Goal: Task Accomplishment & Management: Manage account settings

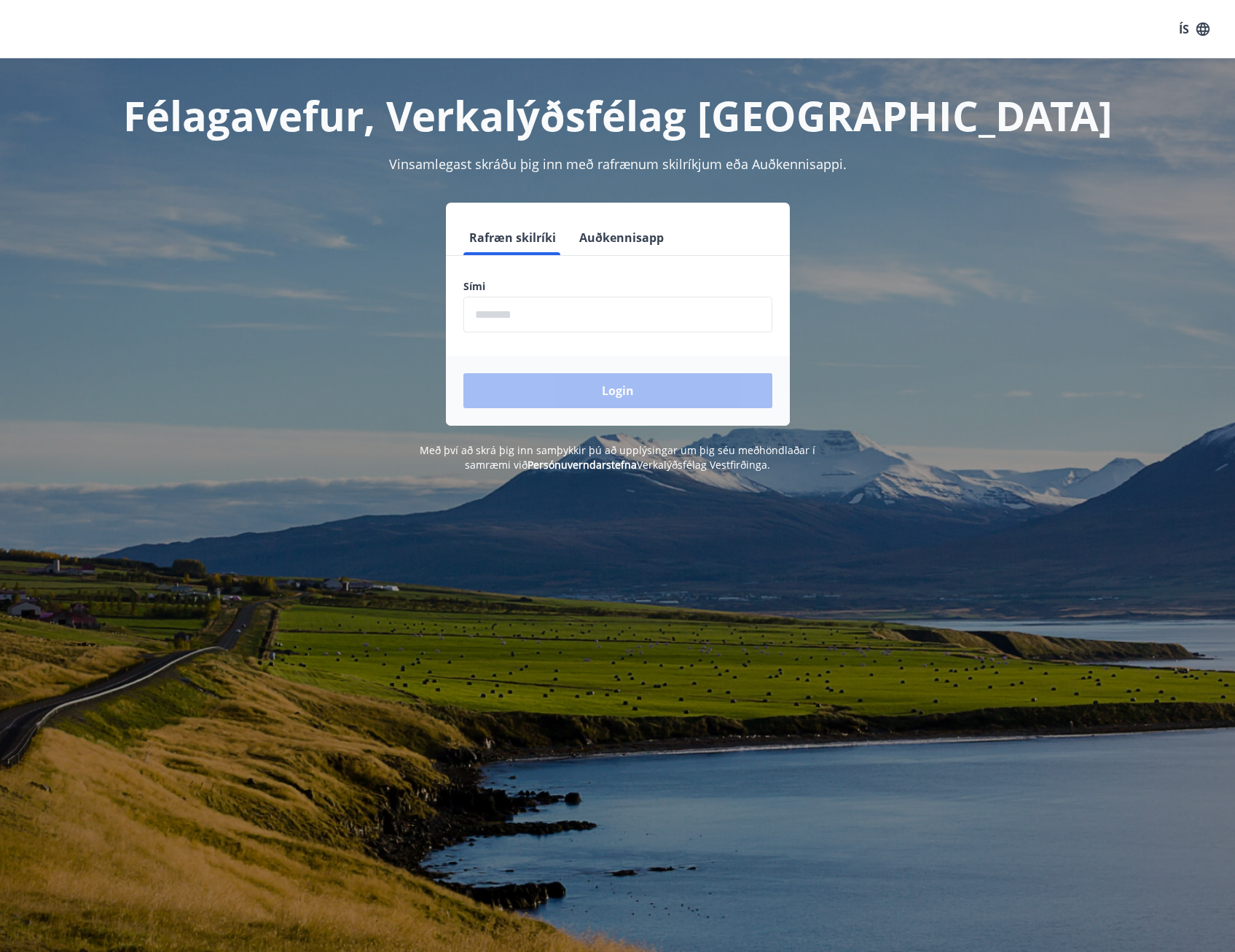
click at [652, 329] on input "phone" at bounding box center [618, 314] width 309 height 35
type input "********"
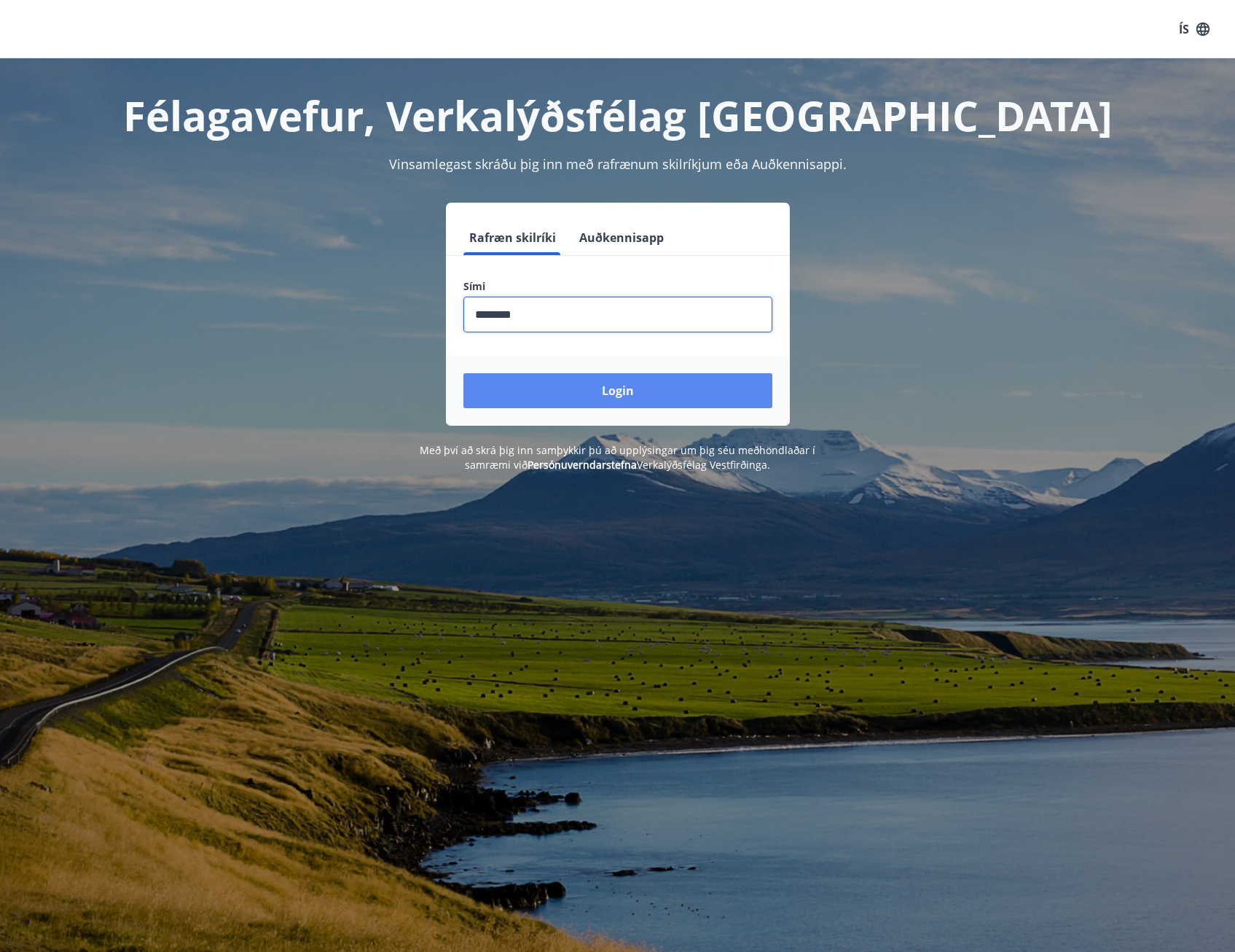
click at [581, 387] on button "Login" at bounding box center [618, 391] width 309 height 35
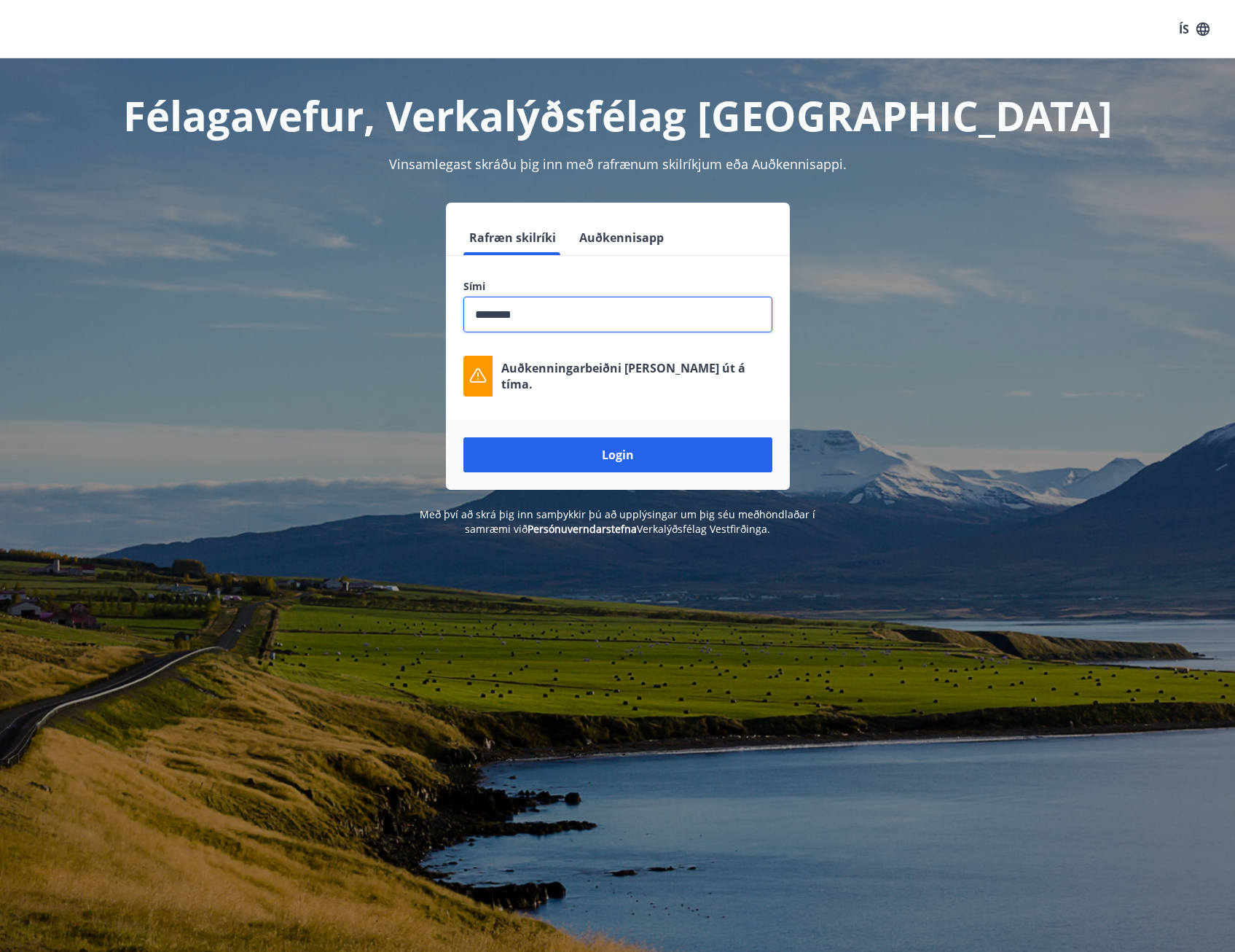
click at [582, 329] on input "phone" at bounding box center [618, 314] width 309 height 35
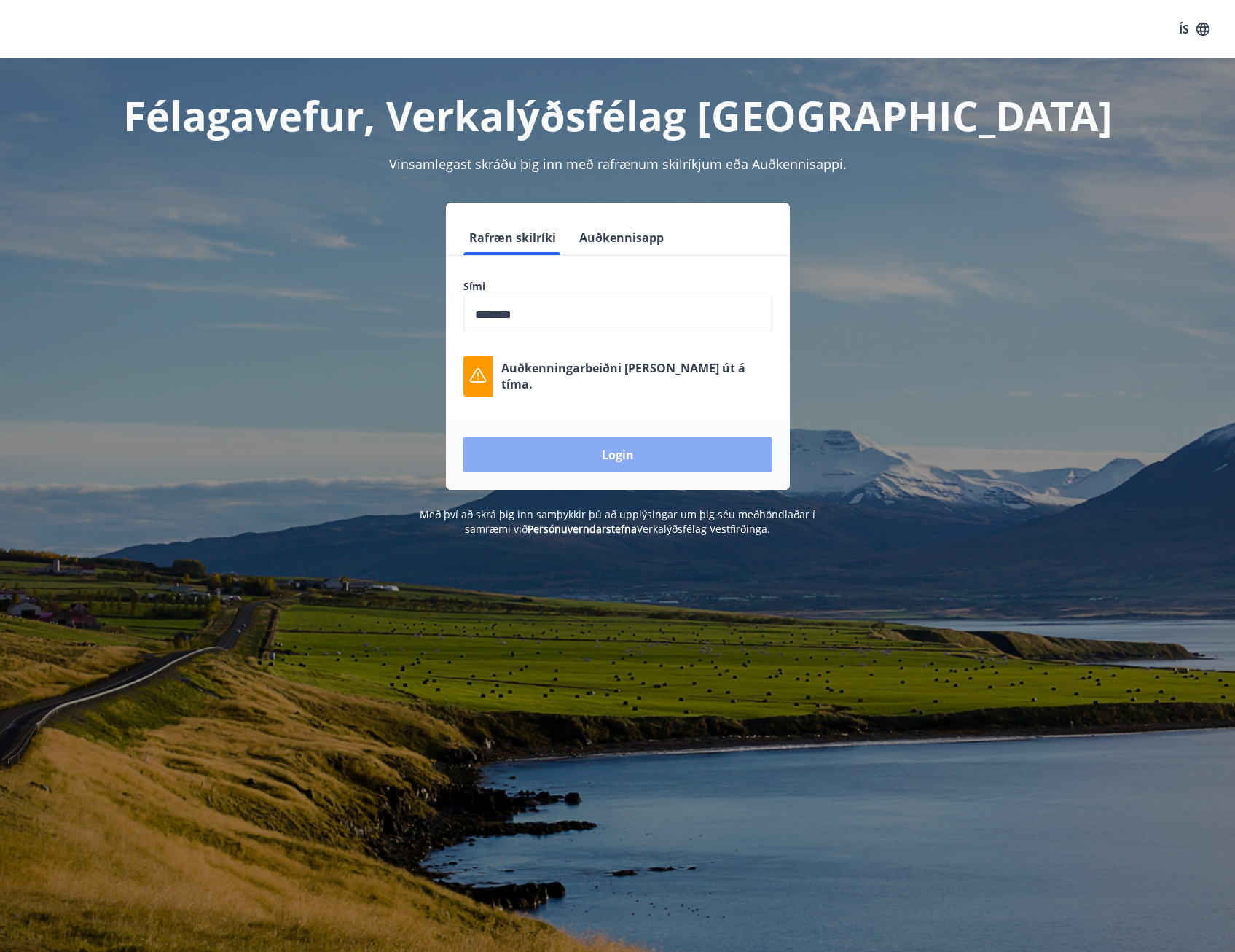
click at [618, 450] on button "Login" at bounding box center [618, 454] width 309 height 35
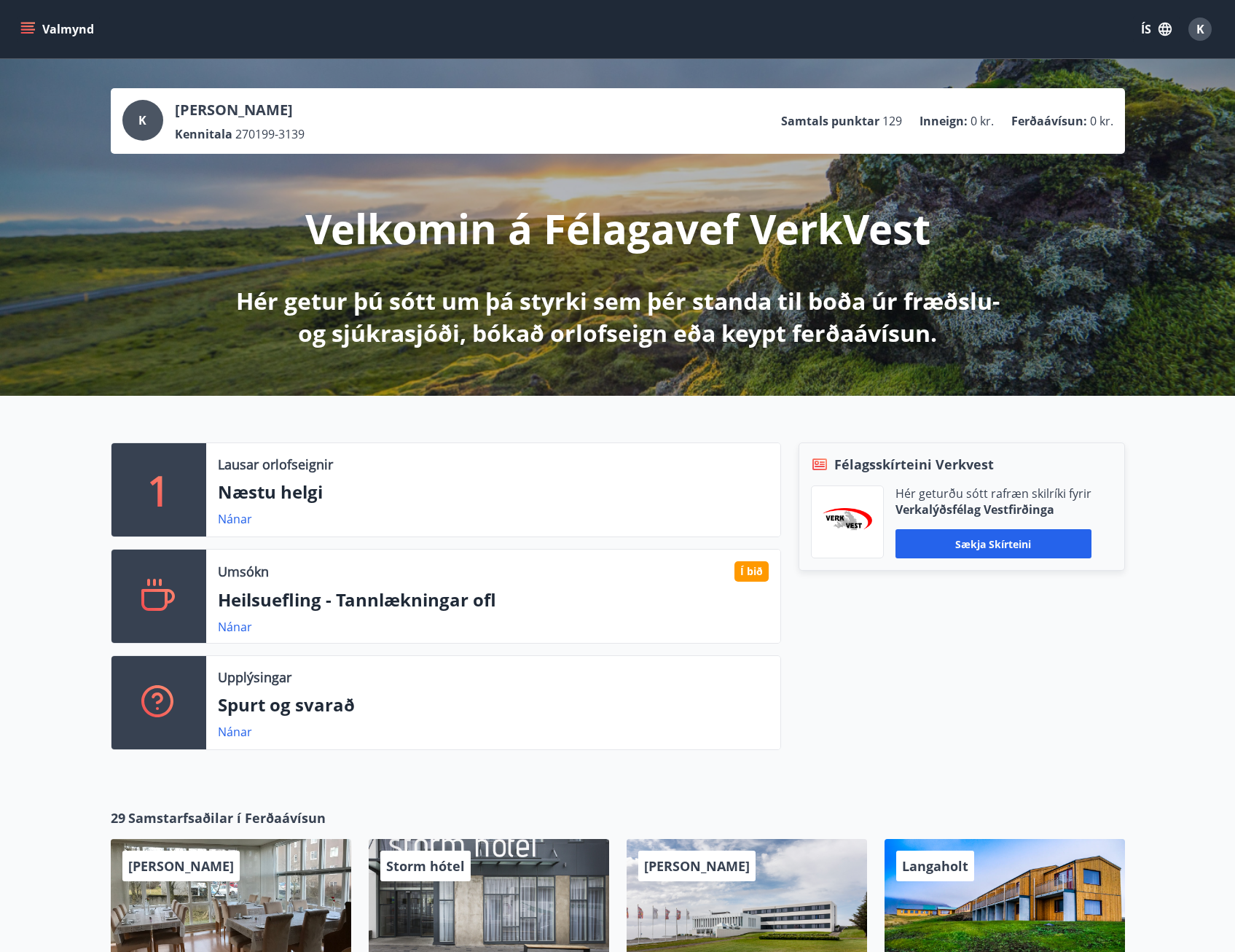
click at [27, 33] on icon "menu" at bounding box center [28, 33] width 13 height 2
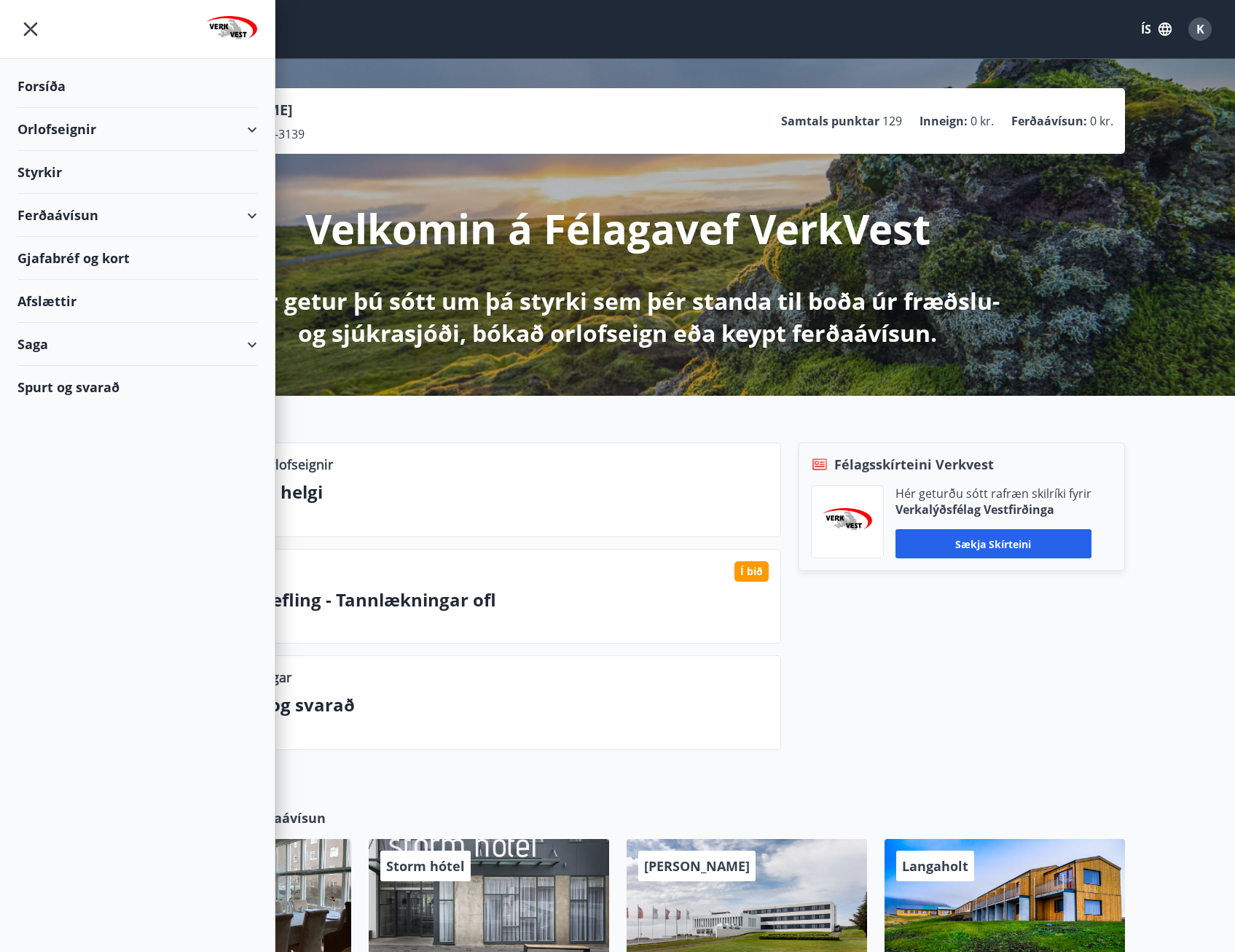
click at [97, 335] on div "Saga" at bounding box center [137, 344] width 240 height 43
click at [75, 562] on div "Skilagreinar" at bounding box center [137, 564] width 216 height 31
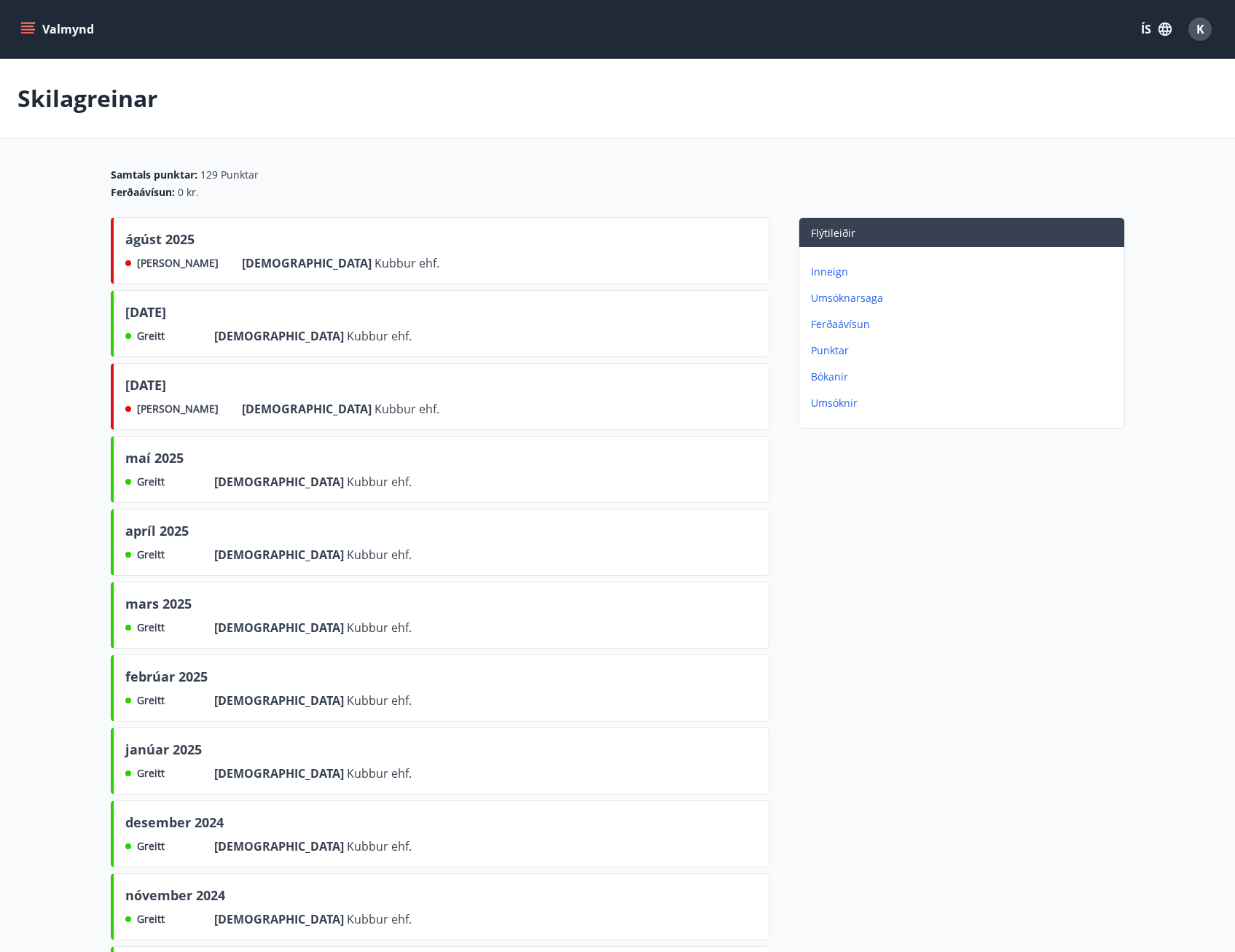
click at [834, 271] on p "Inneign" at bounding box center [965, 271] width 307 height 15
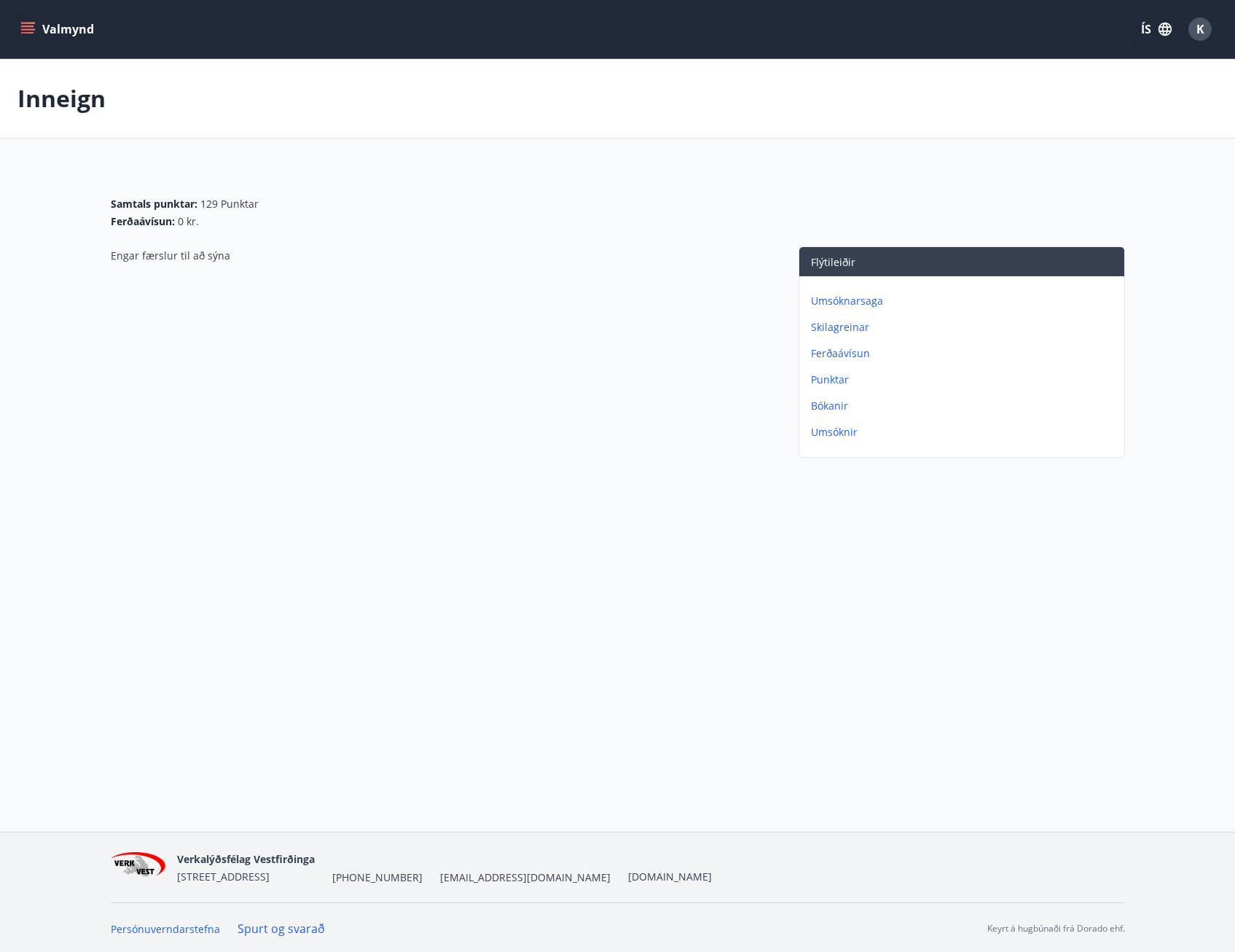
click at [842, 375] on p "Punktar" at bounding box center [965, 380] width 307 height 15
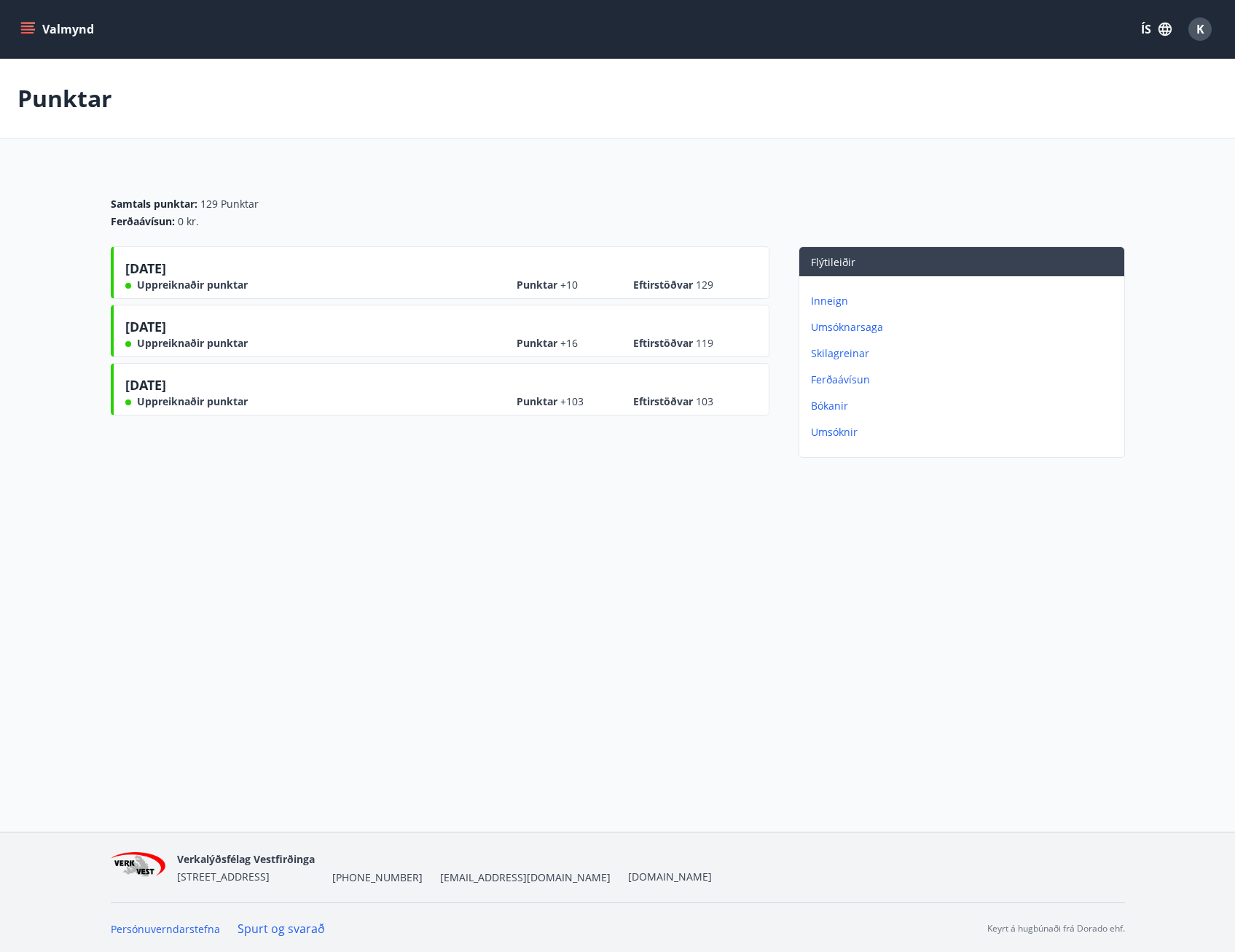
click at [367, 384] on div "[DATE] Uppreiknaðir punktar Punktar +103 Eftirstöðvar 103" at bounding box center [441, 391] width 632 height 34
click at [123, 343] on div "[DATE] Uppreiknaðir punktar Punktar +16 Eftirstöðvar 119" at bounding box center [440, 330] width 659 height 53
drag, startPoint x: 157, startPoint y: 267, endPoint x: 157, endPoint y: 277, distance: 10.0
click at [157, 266] on span "[DATE]" at bounding box center [145, 271] width 41 height 24
click at [75, 36] on button "Valmynd" at bounding box center [58, 28] width 83 height 26
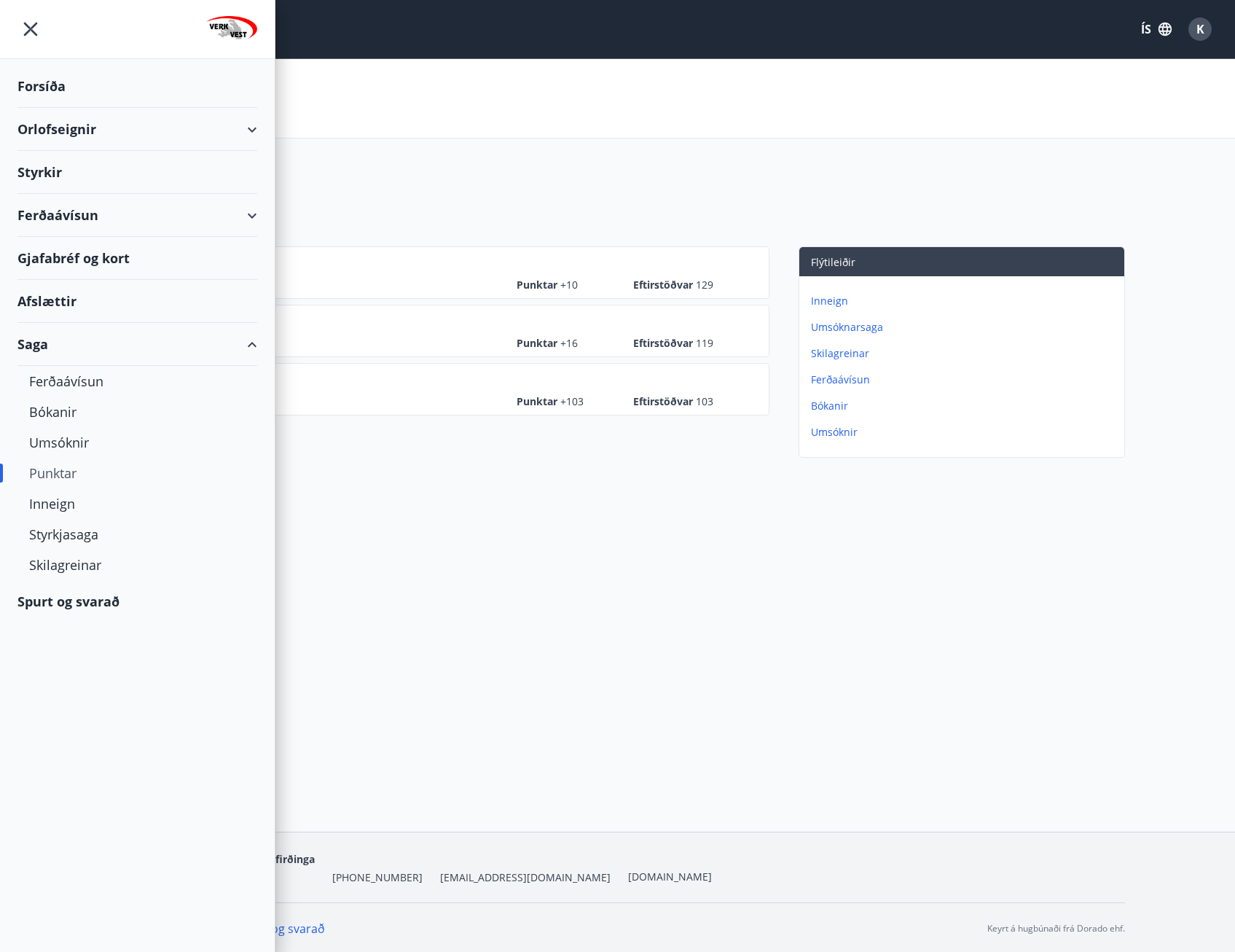
click at [50, 84] on div "Forsíða" at bounding box center [137, 86] width 240 height 43
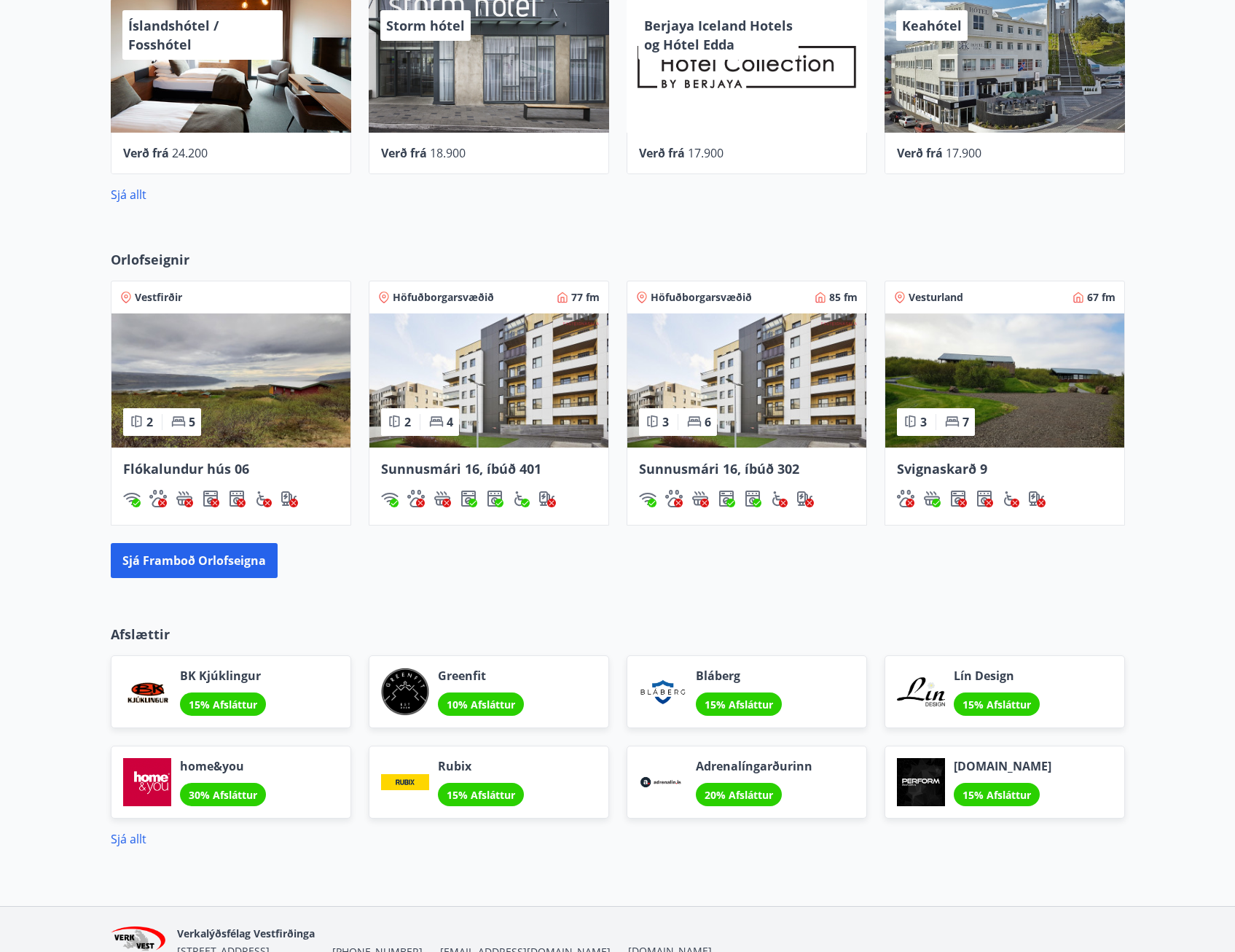
scroll to position [874, 0]
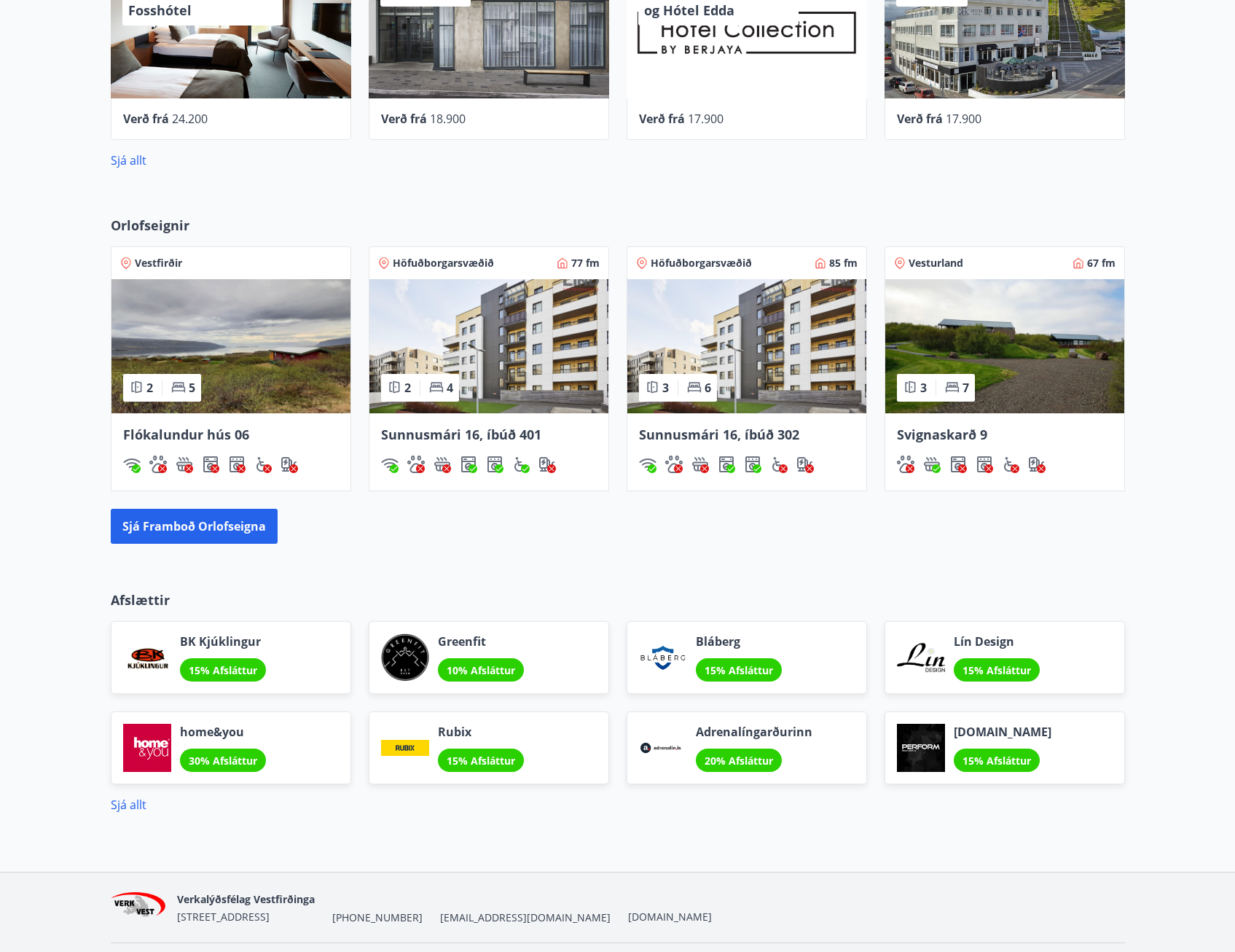
click at [1022, 375] on img at bounding box center [1005, 346] width 239 height 134
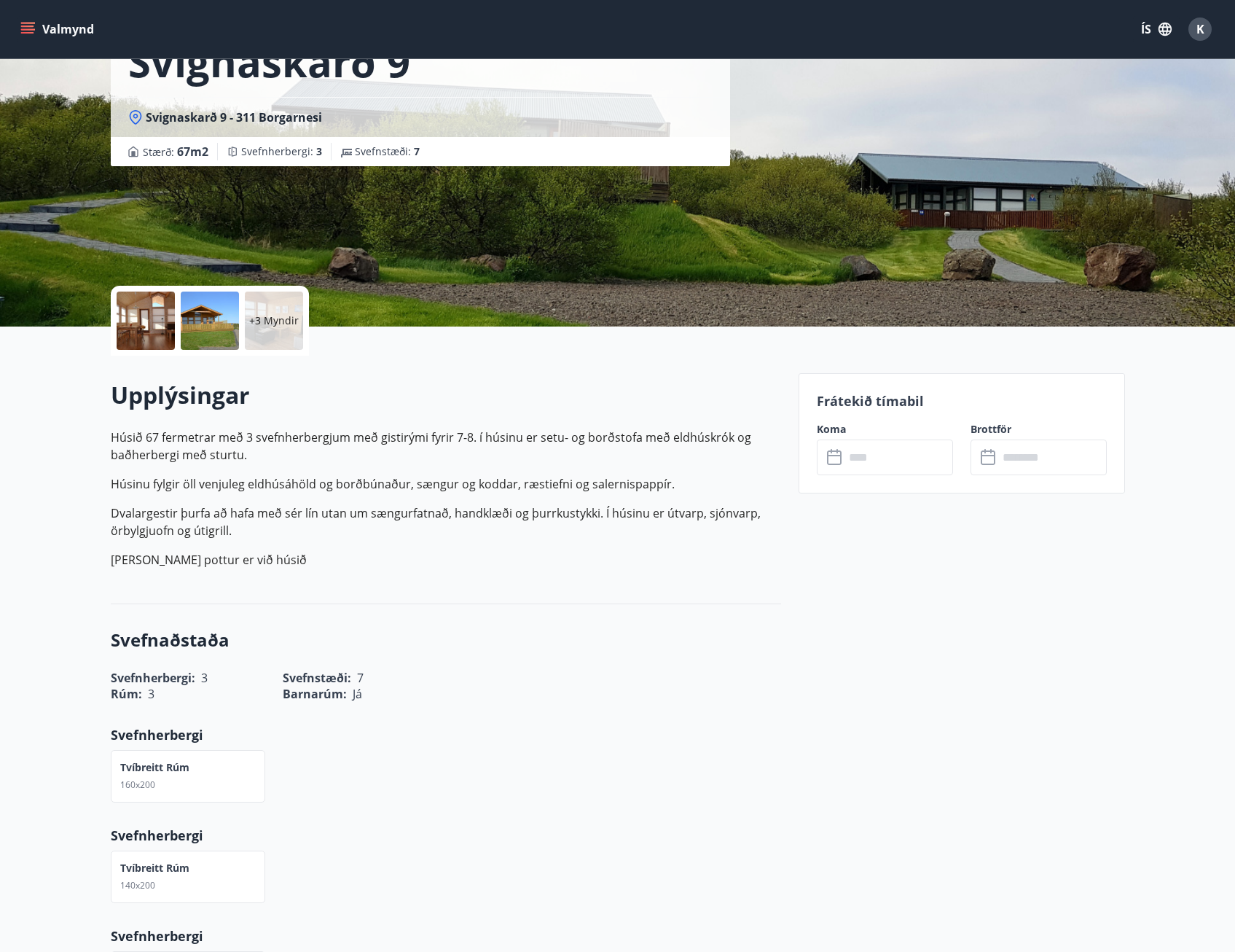
scroll to position [145, 0]
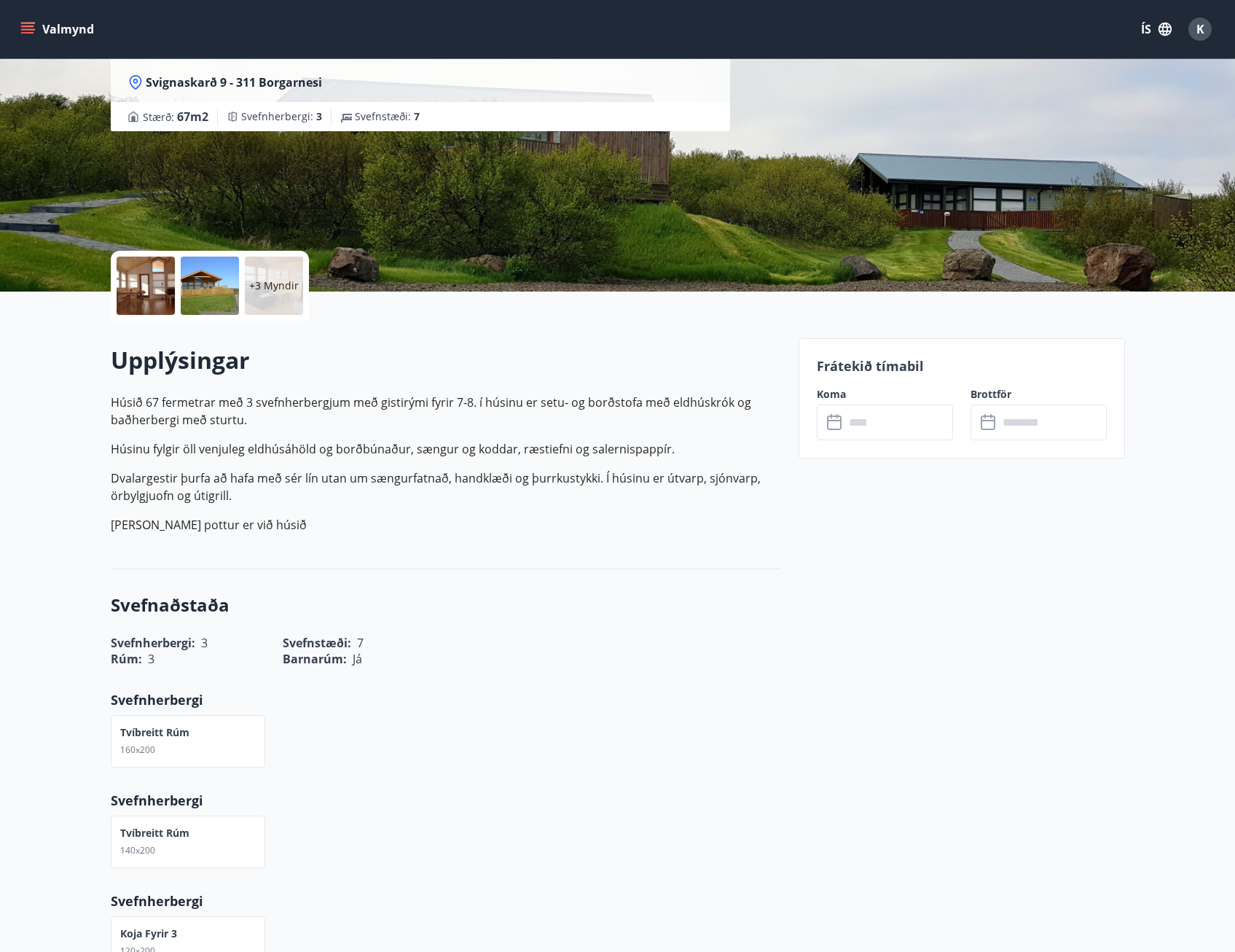
click at [196, 284] on div at bounding box center [210, 285] width 58 height 58
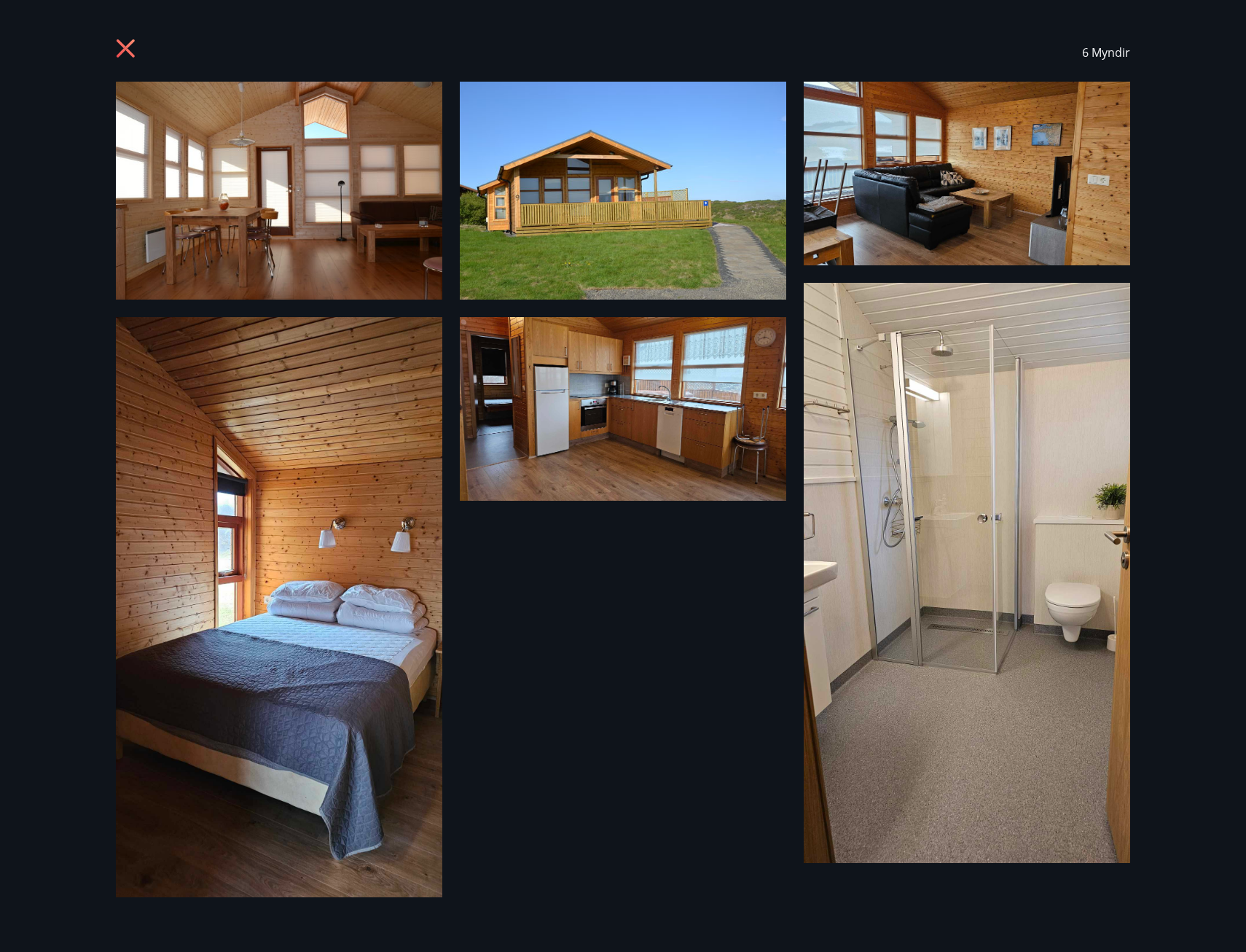
click at [122, 48] on icon at bounding box center [127, 50] width 24 height 24
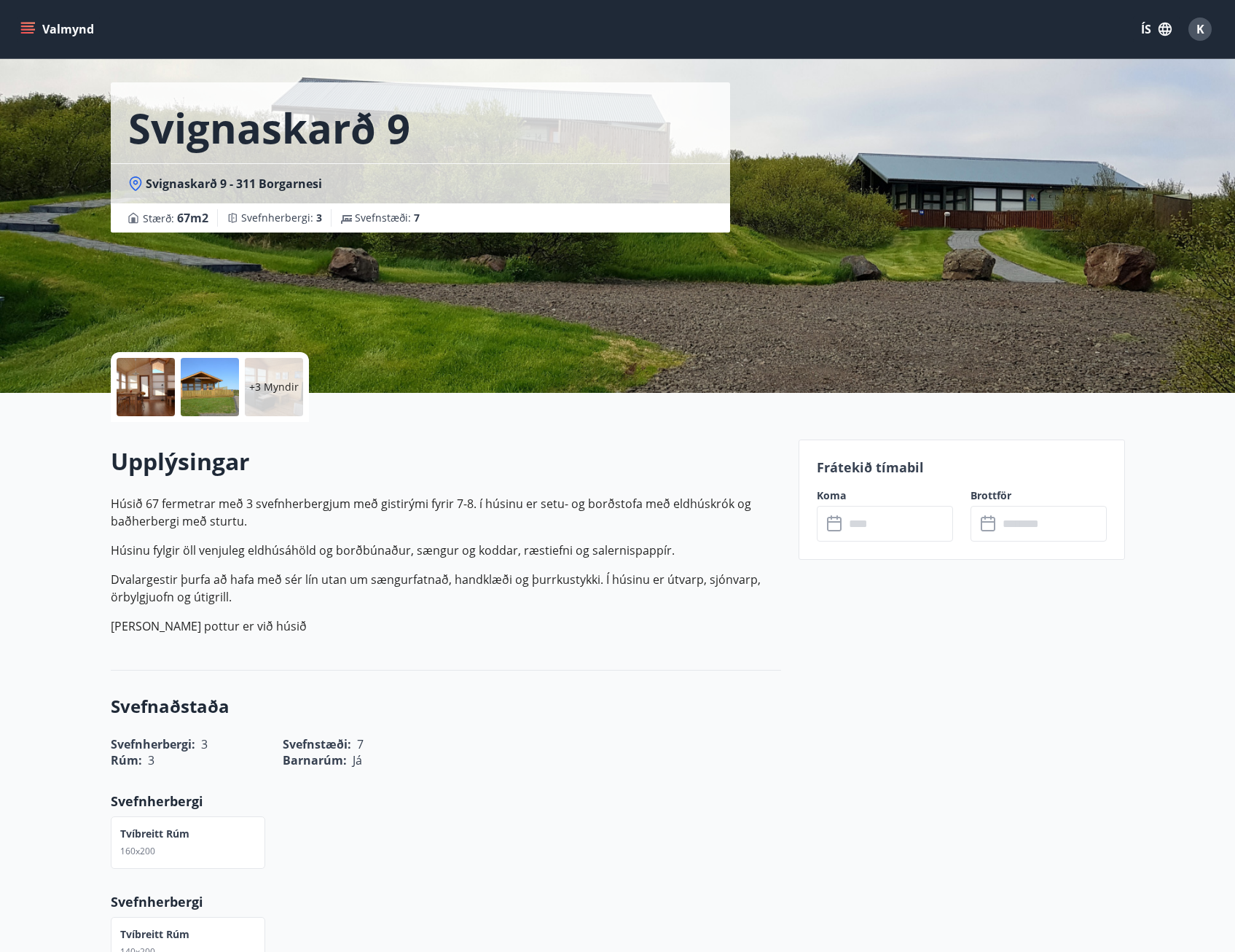
scroll to position [0, 0]
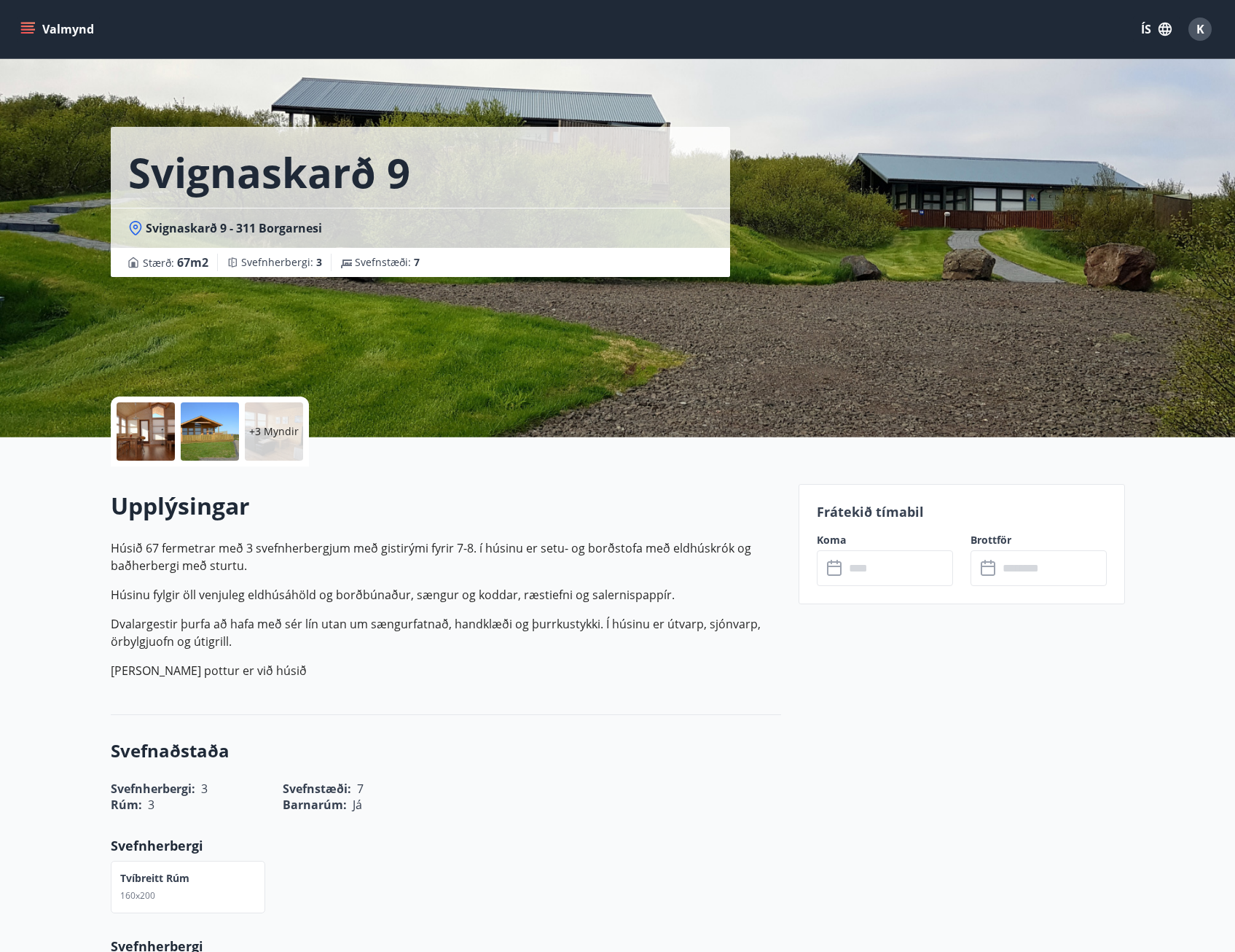
click at [50, 28] on button "Valmynd" at bounding box center [58, 28] width 83 height 26
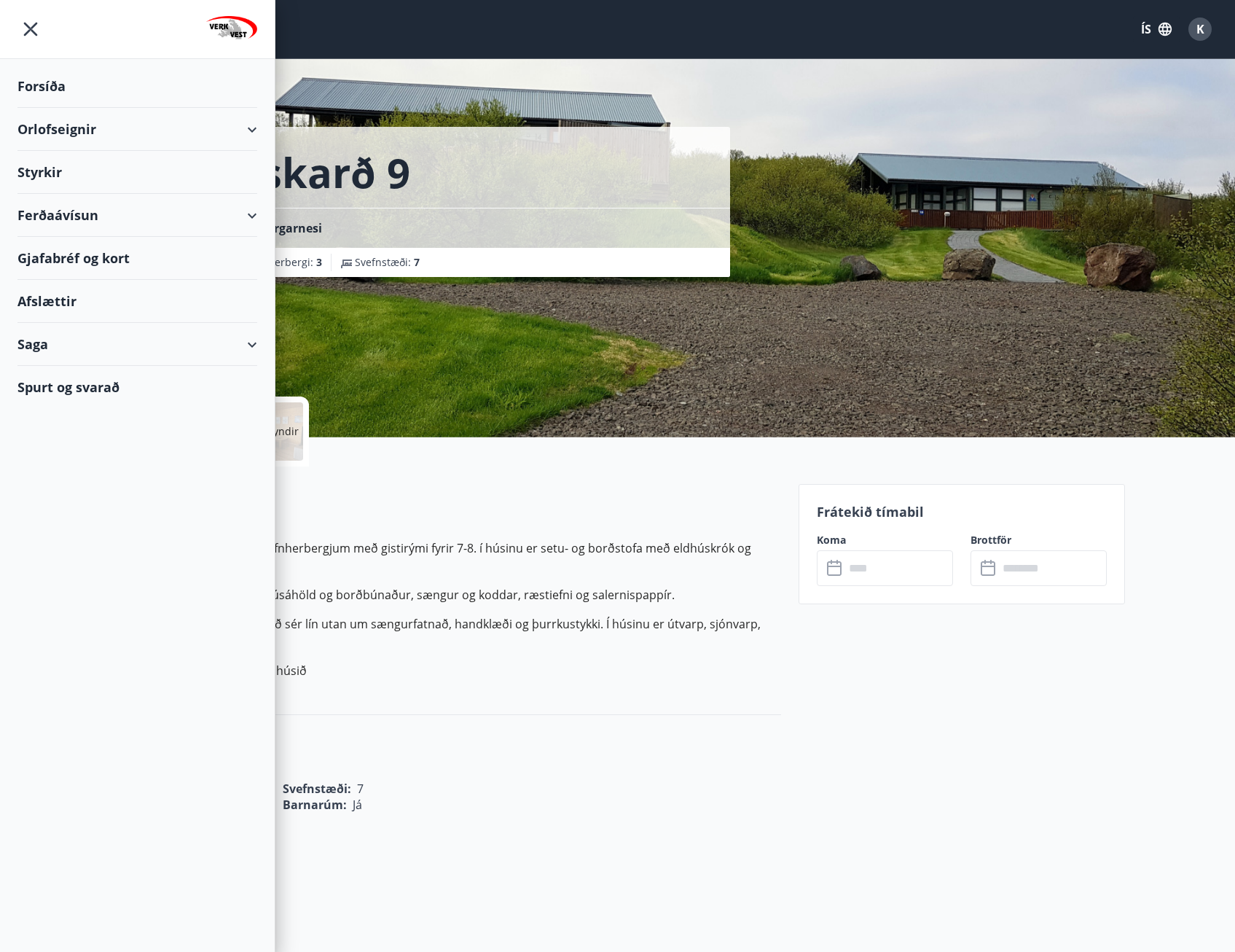
click at [130, 134] on div "Orlofseignir" at bounding box center [137, 129] width 240 height 43
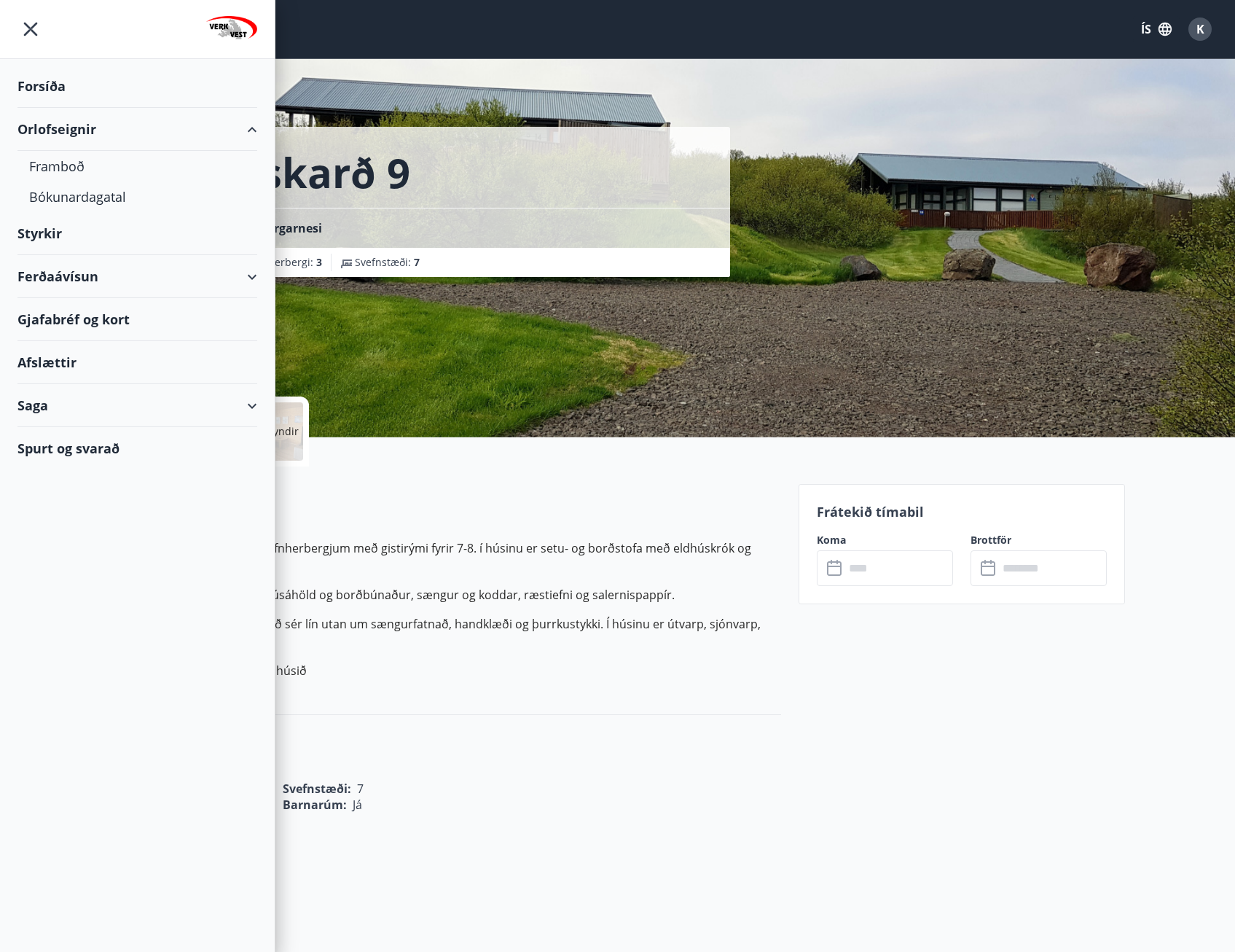
click at [690, 652] on p "Húsið 67 fermetrar með 3 svefnherbergjum með gistirými fyrir 7-8. í húsinu er s…" at bounding box center [446, 609] width 671 height 140
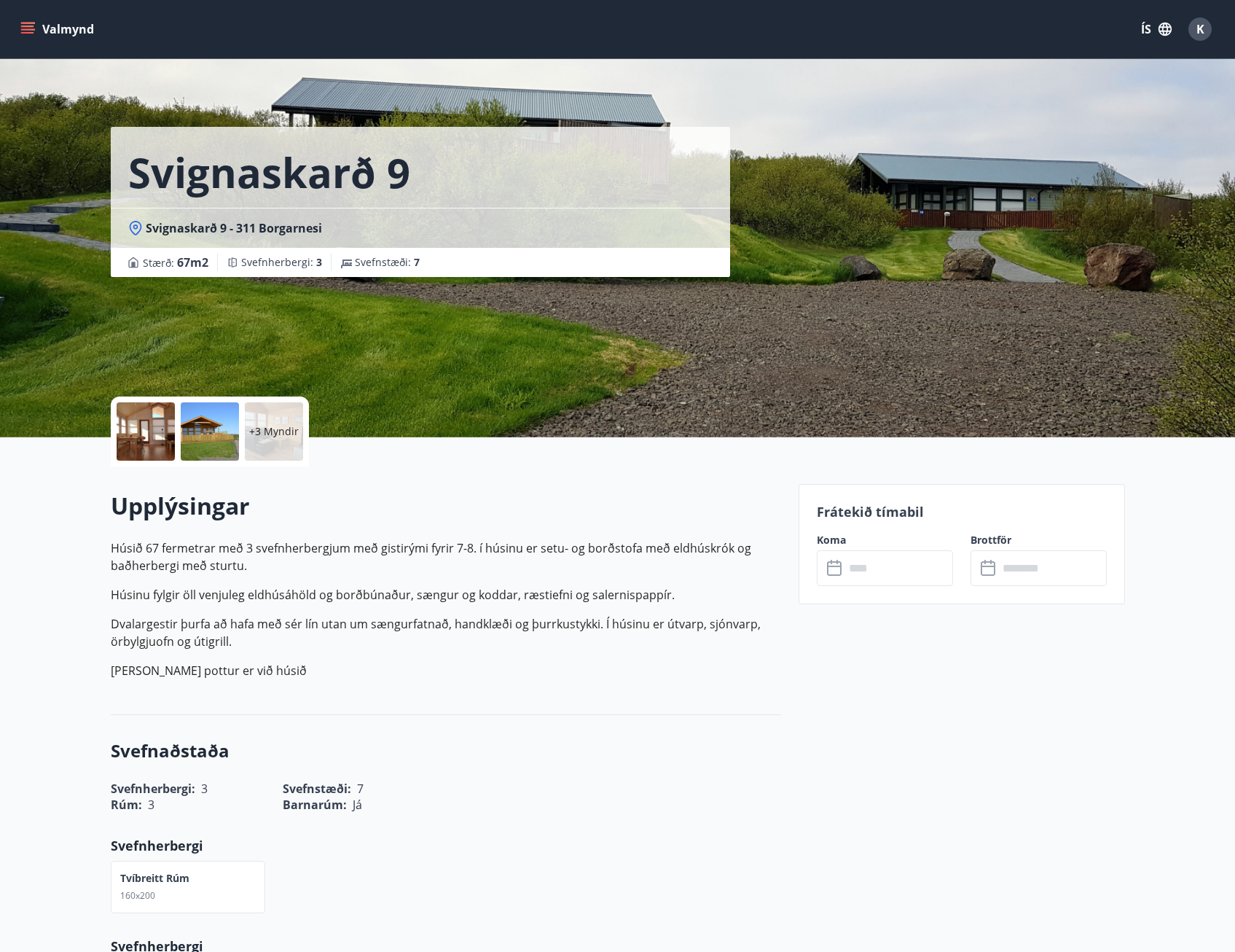
click at [71, 23] on button "Valmynd" at bounding box center [58, 28] width 83 height 26
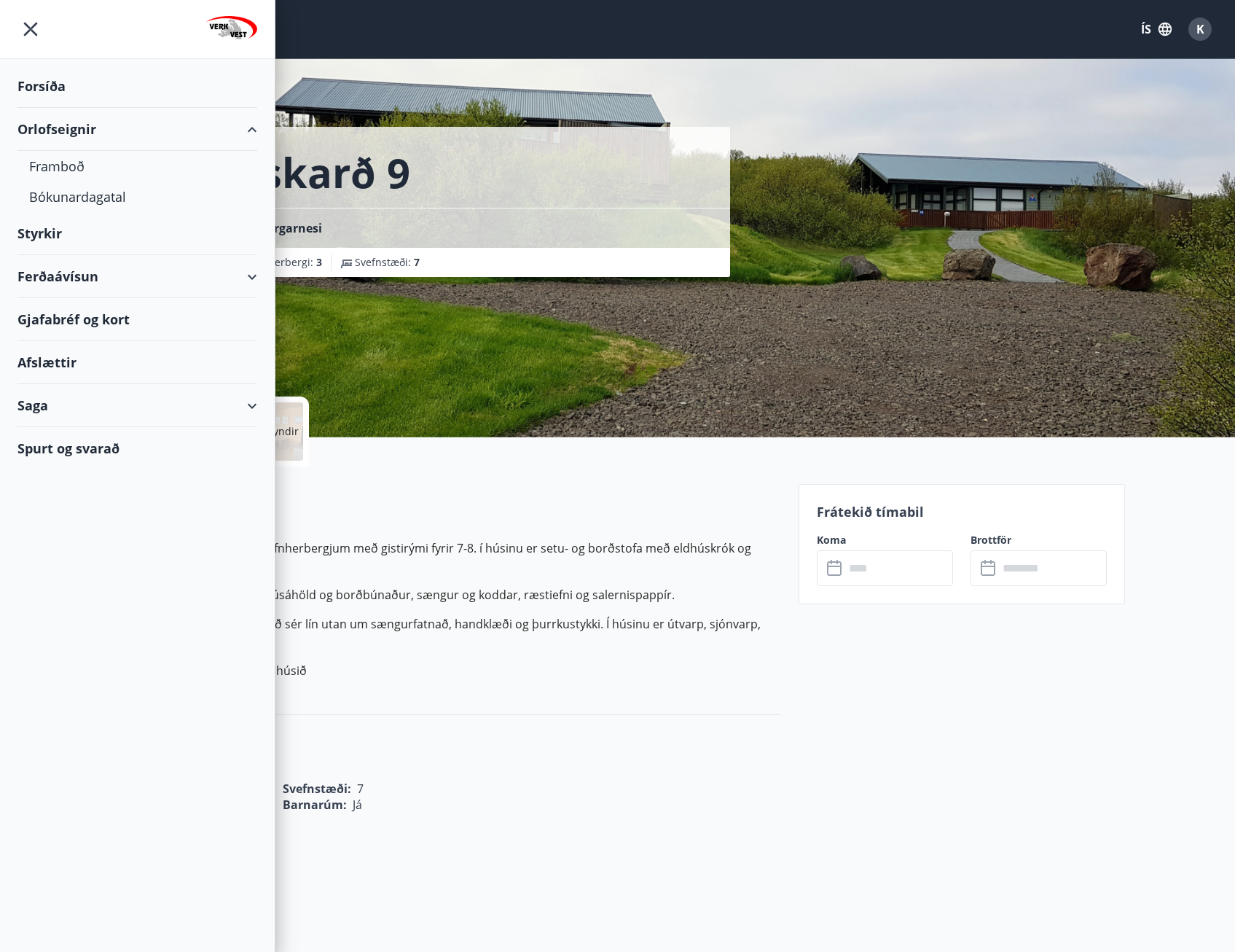
drag, startPoint x: 568, startPoint y: 693, endPoint x: 532, endPoint y: 678, distance: 39.0
click at [568, 684] on div "Upplýsingar Húsið 67 fermetrar með 3 svefnherbergjum með gistirými fyrir 7-8. í…" at bounding box center [446, 590] width 671 height 248
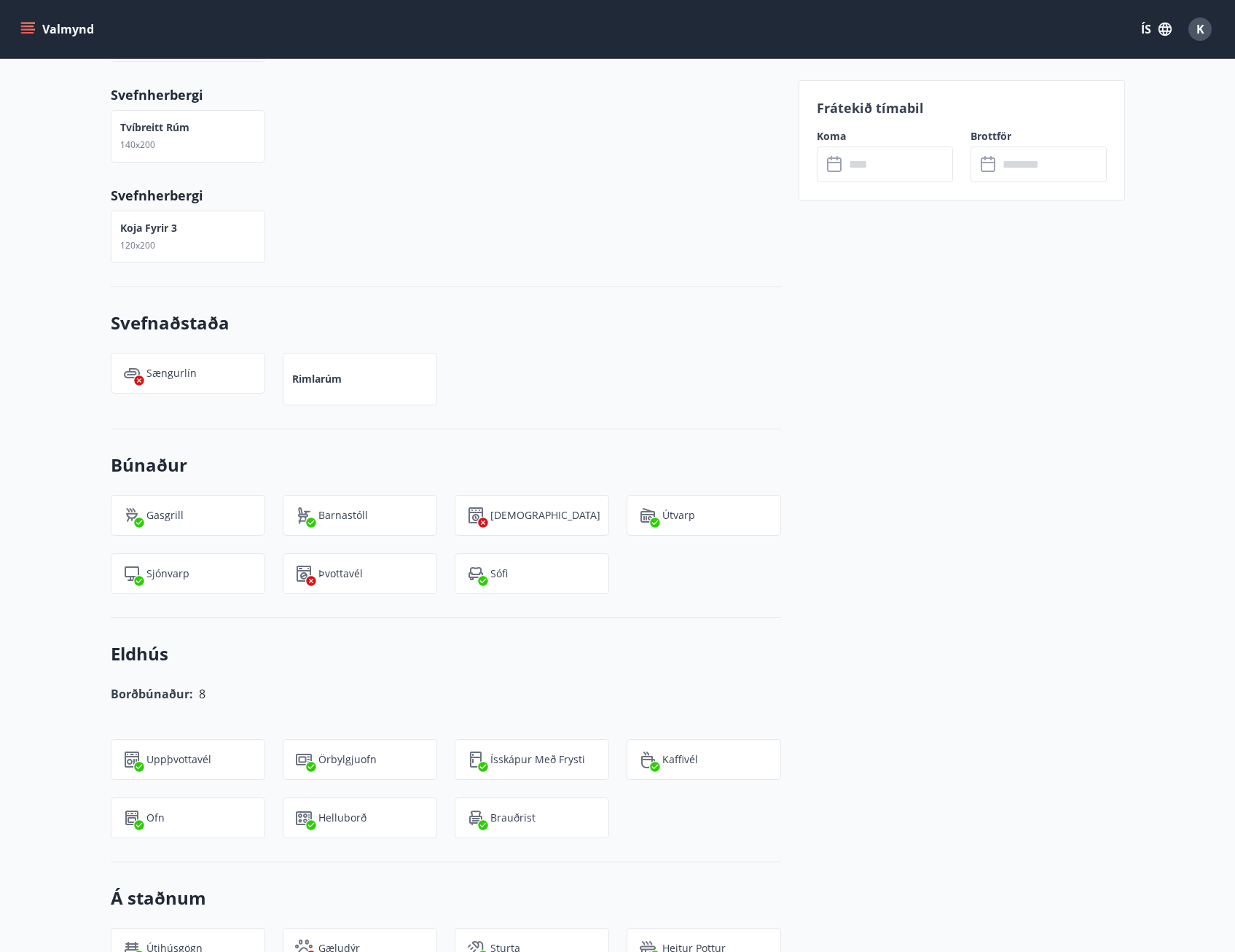
scroll to position [851, 0]
click at [939, 179] on input "text" at bounding box center [899, 164] width 108 height 35
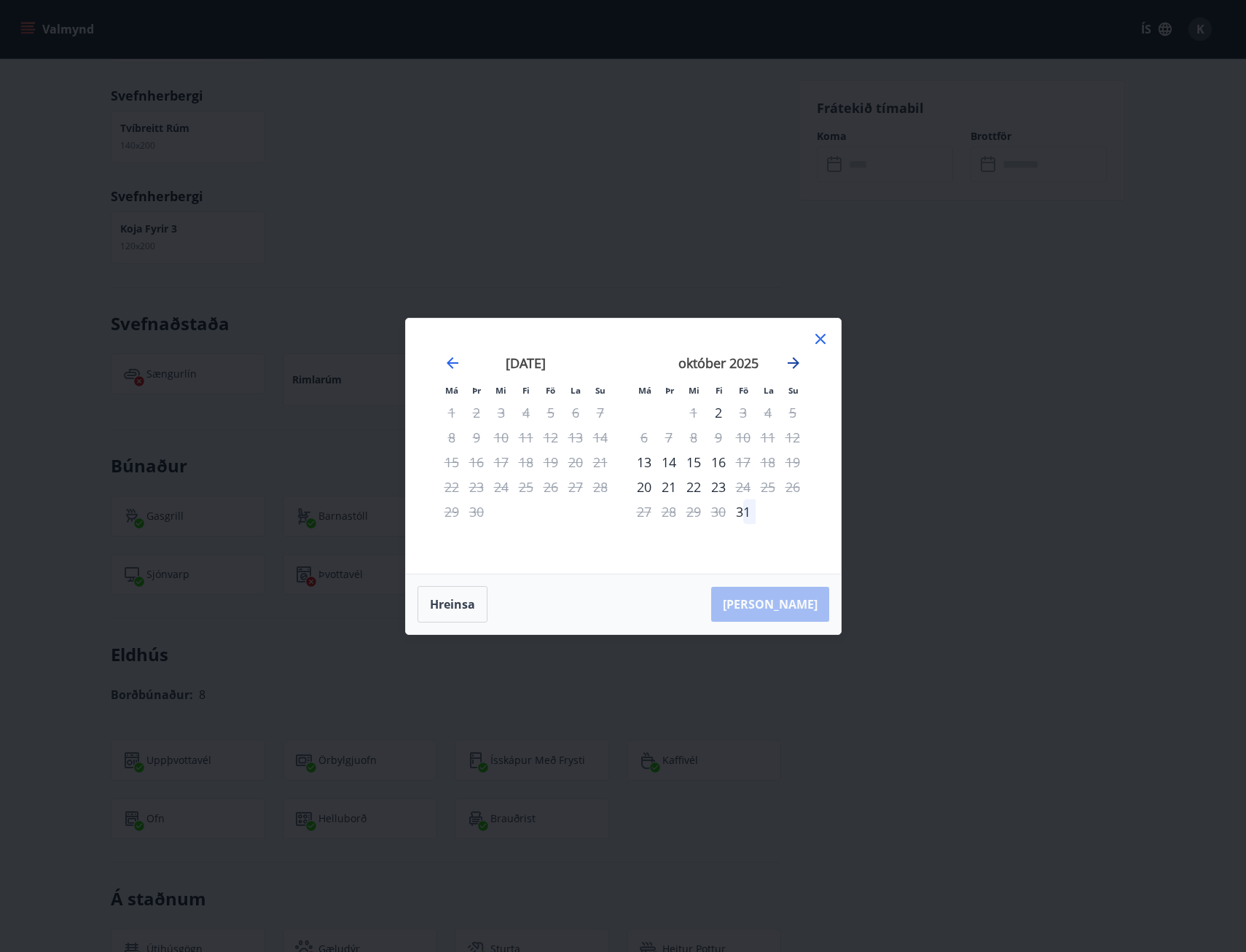
click at [796, 370] on icon "Move forward to switch to the next month." at bounding box center [793, 362] width 17 height 17
click at [828, 349] on div at bounding box center [821, 341] width 17 height 22
click at [823, 336] on icon at bounding box center [821, 339] width 17 height 17
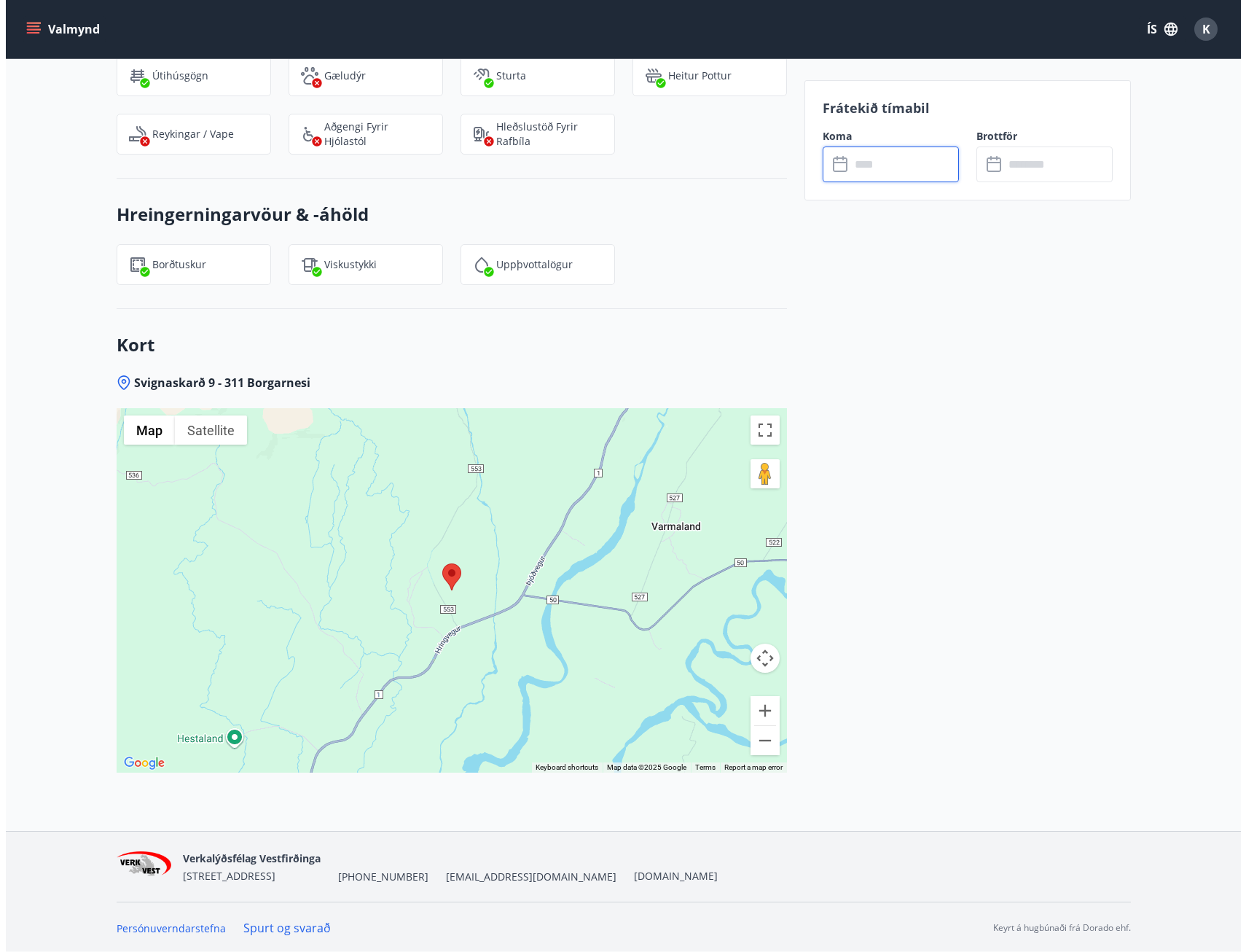
scroll to position [1725, 0]
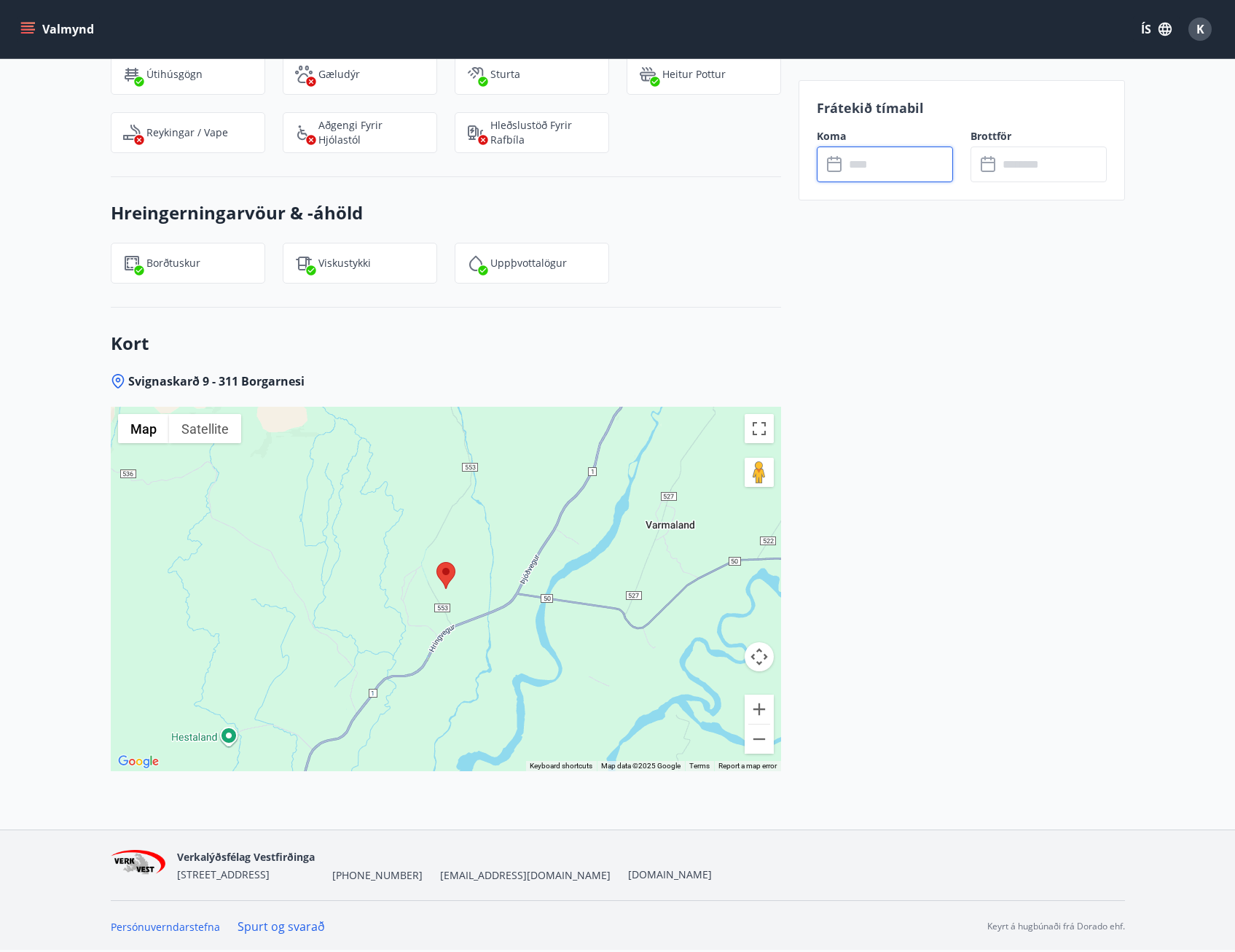
click at [44, 35] on button "Valmynd" at bounding box center [58, 28] width 83 height 26
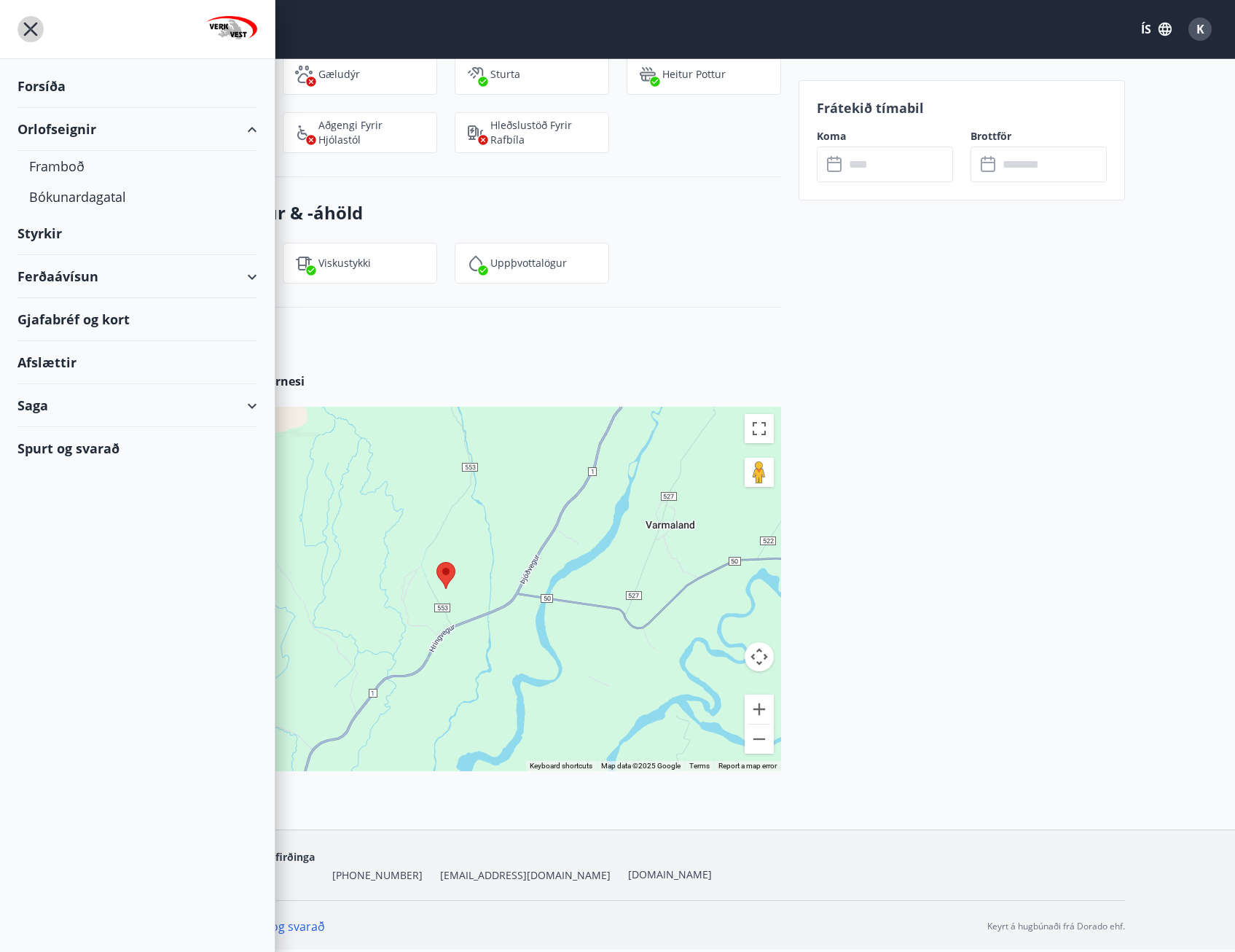
click at [28, 18] on icon "menu" at bounding box center [30, 28] width 26 height 26
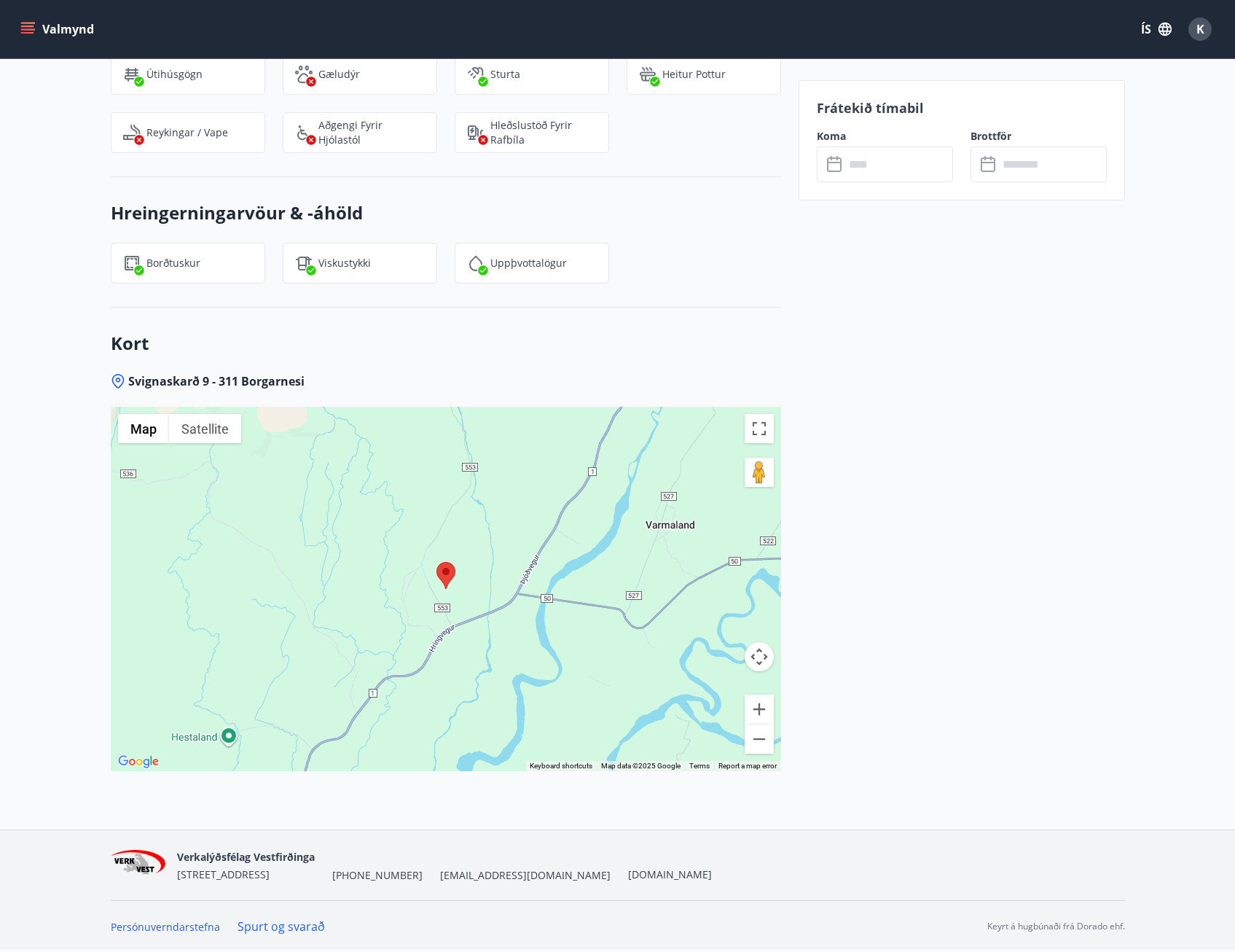
click at [26, 30] on icon "menu" at bounding box center [29, 29] width 16 height 2
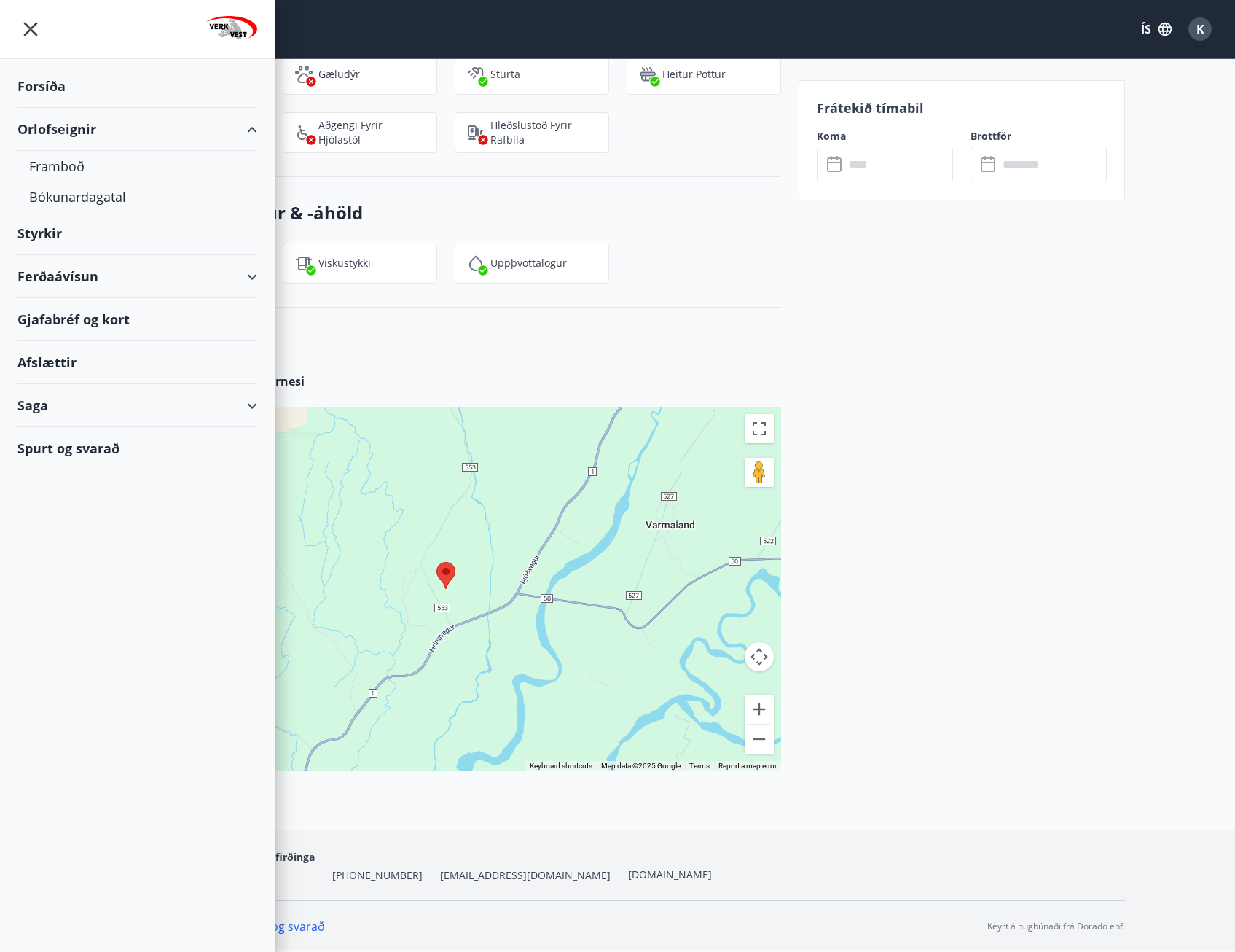
click at [66, 312] on div "Gjafabréf og kort" at bounding box center [137, 319] width 240 height 43
click at [1201, 17] on button "K" at bounding box center [1200, 29] width 35 height 35
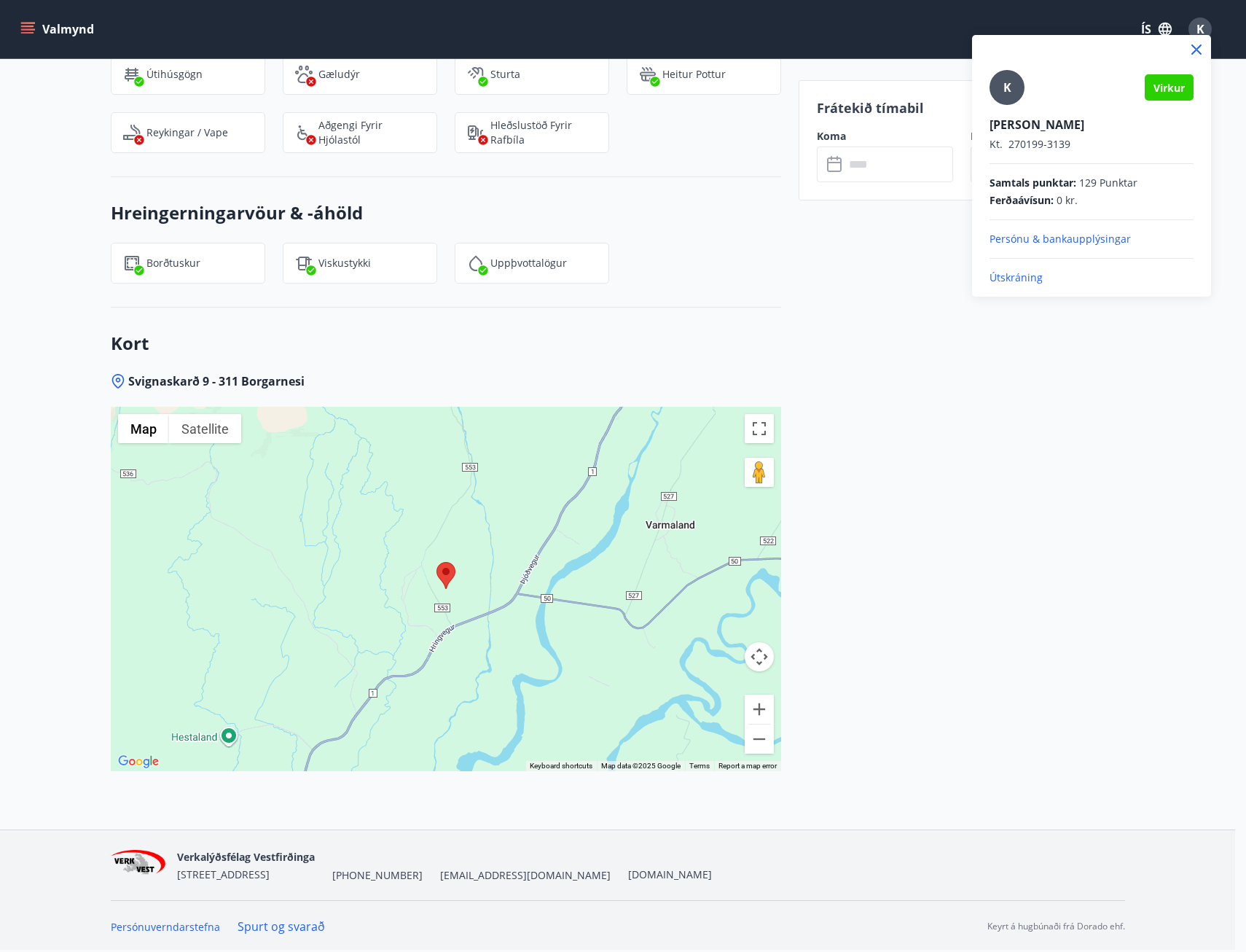
click at [1008, 270] on div "K [PERSON_NAME]. 270199-3139 Samtals punktar : 129 Punktar Ferðaávísun : 0 kr. …" at bounding box center [1092, 177] width 204 height 215
click at [1018, 292] on div "K [PERSON_NAME]. 270199-3139 Samtals punktar : 129 Punktar Ferðaávísun : 0 kr. …" at bounding box center [1092, 165] width 239 height 262
click at [1016, 275] on p "Útskráning" at bounding box center [1092, 278] width 204 height 15
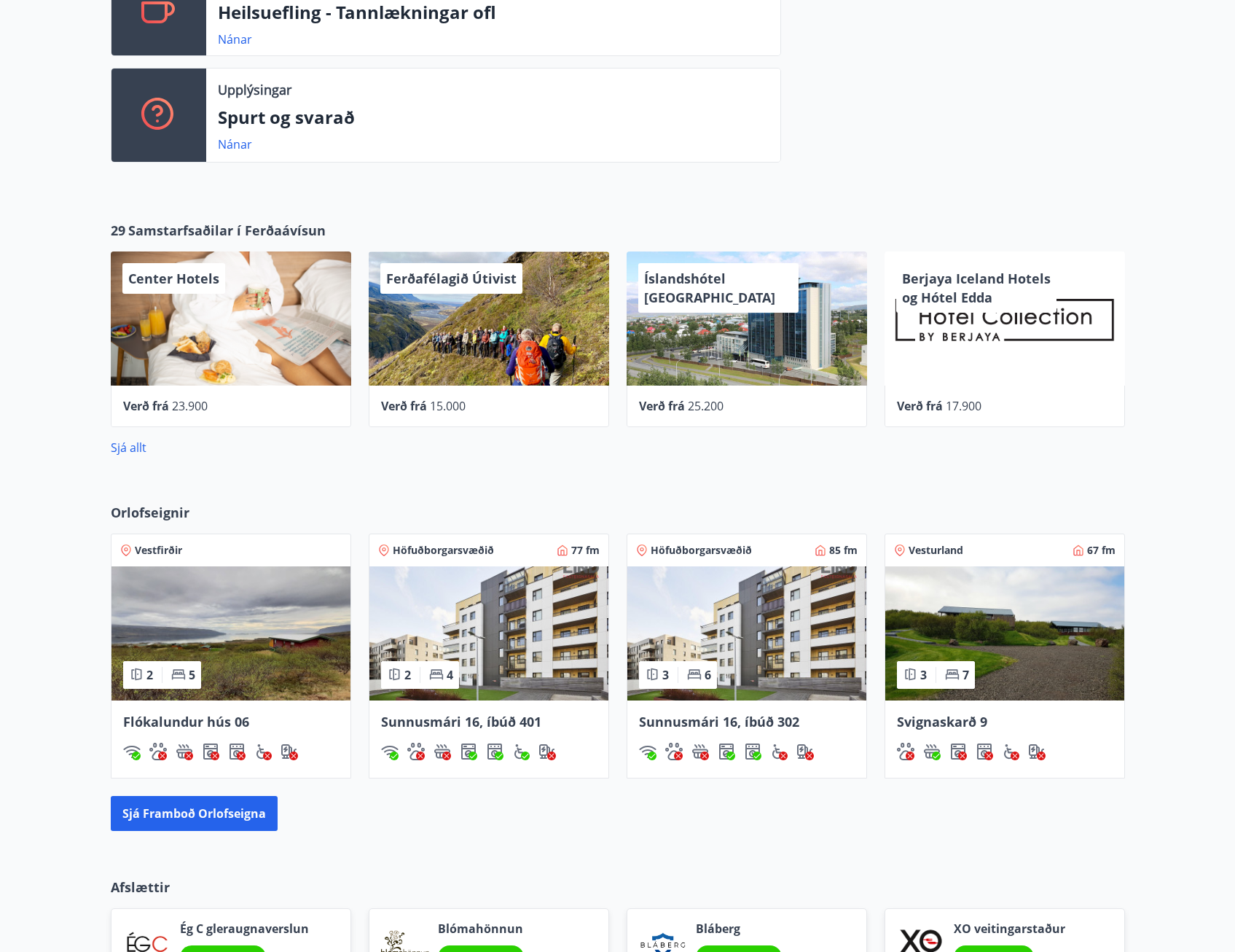
scroll to position [729, 0]
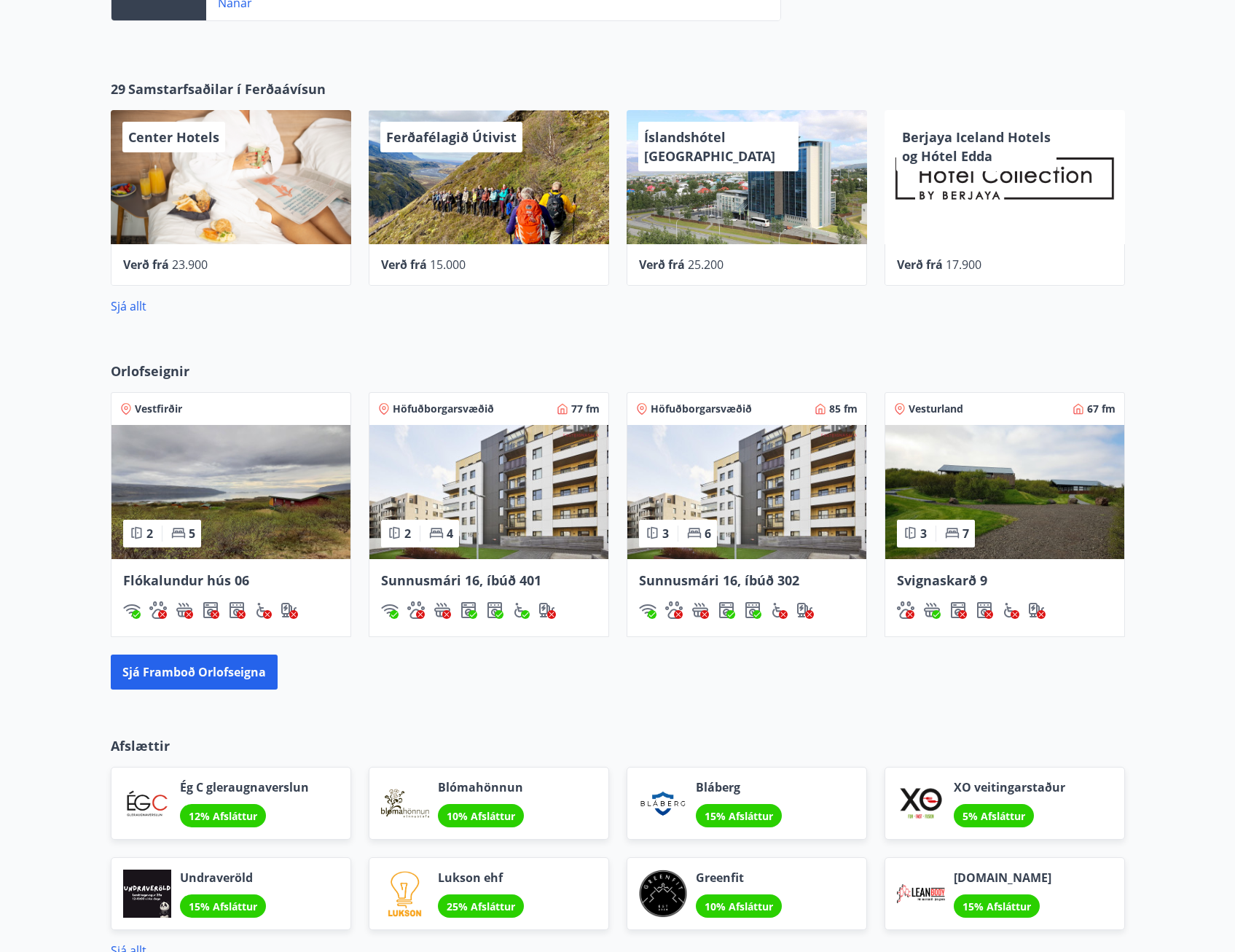
click at [505, 222] on div "Ferðafélagið Útivist" at bounding box center [489, 177] width 241 height 134
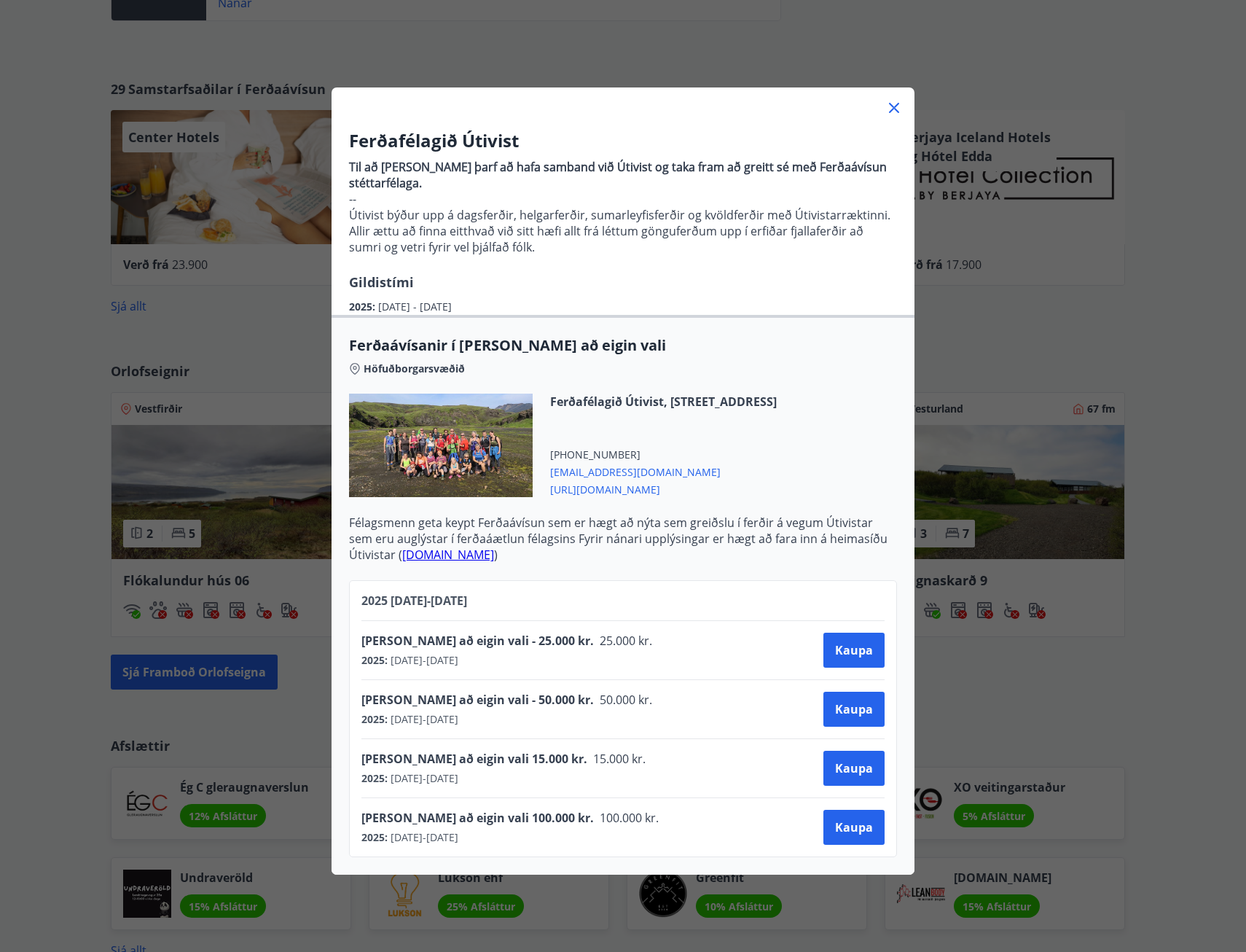
click at [889, 104] on icon at bounding box center [894, 108] width 10 height 10
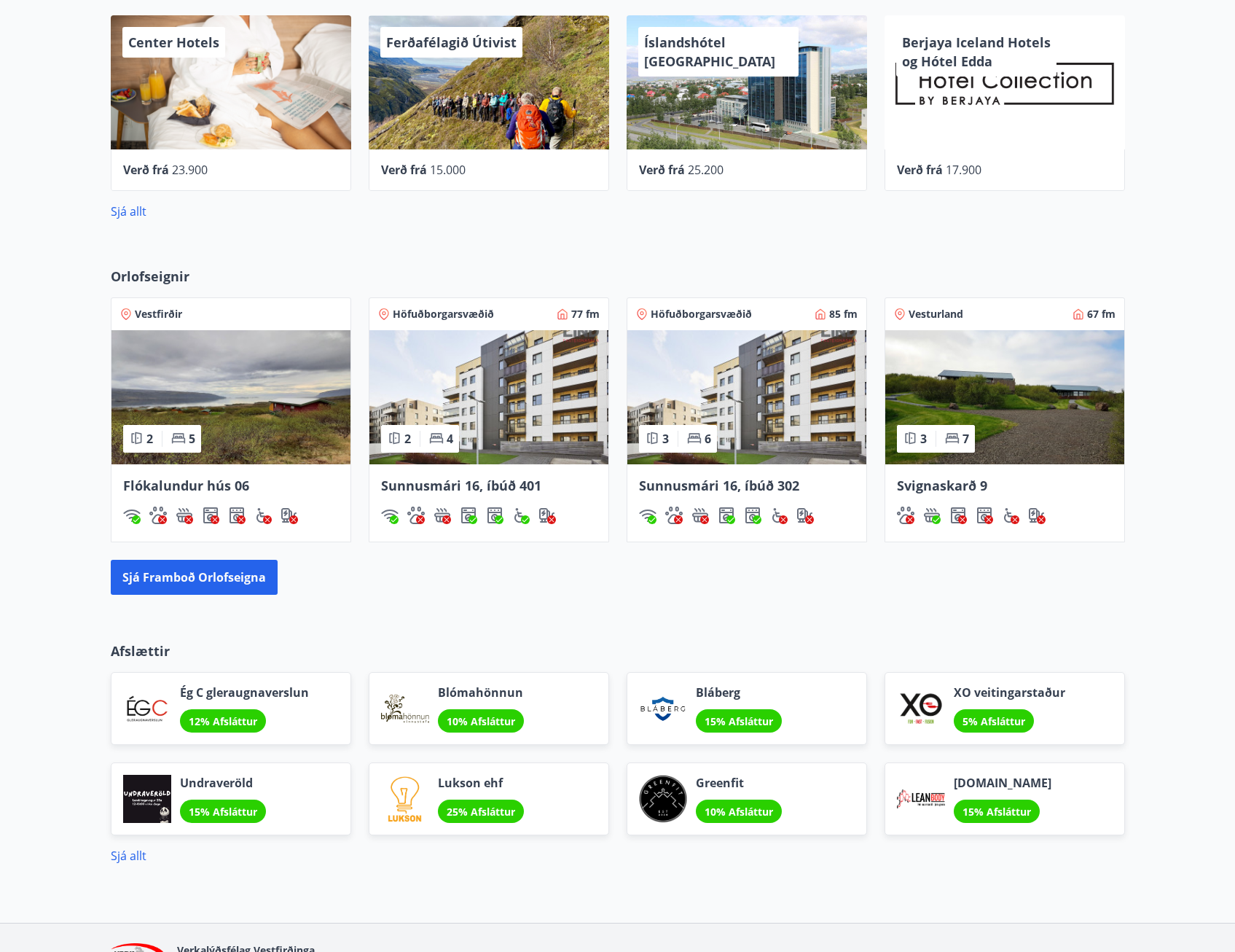
scroll to position [917, 0]
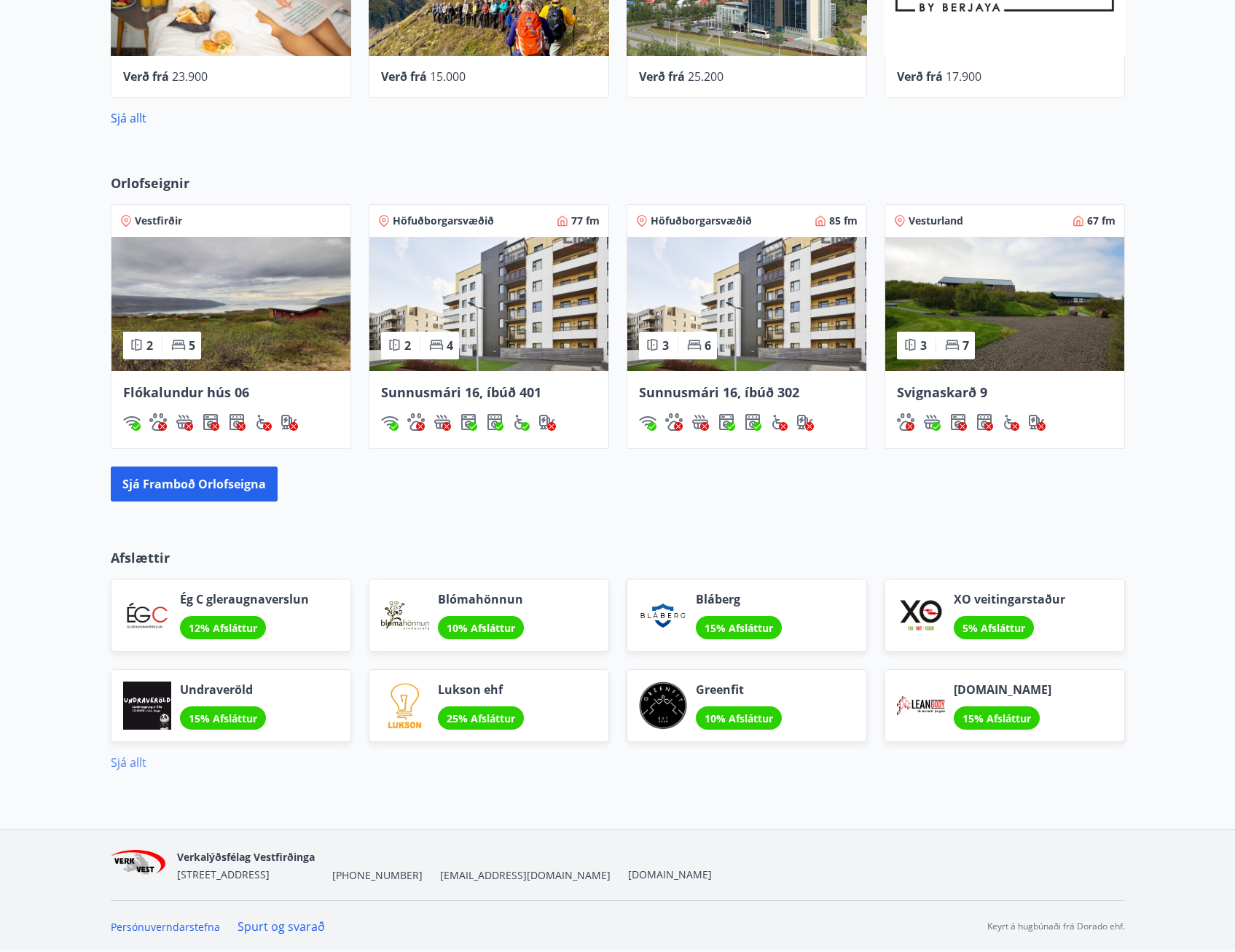
click at [129, 763] on link "Sjá allt" at bounding box center [128, 762] width 35 height 16
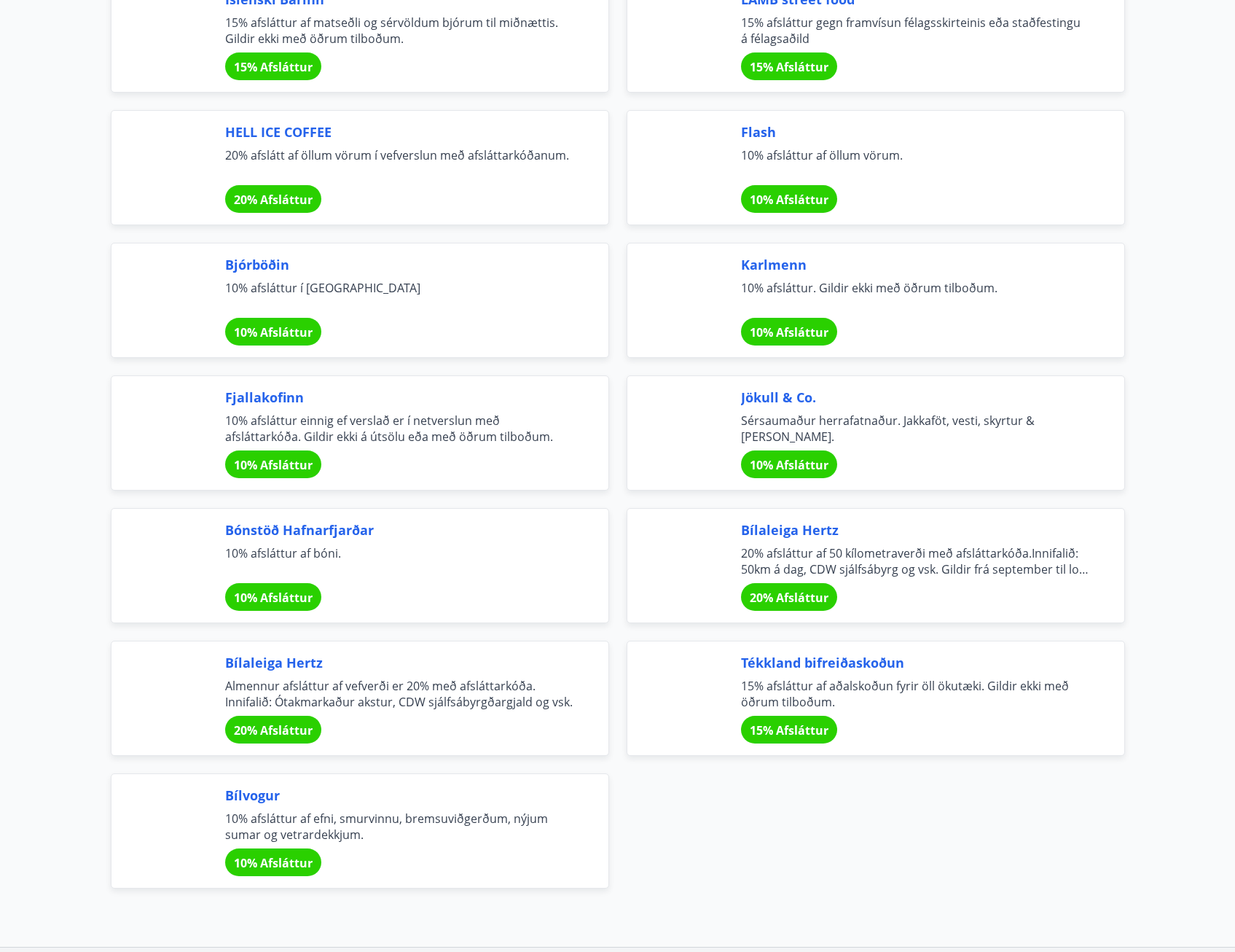
scroll to position [4574, 0]
